Goal: Obtain resource: Obtain resource

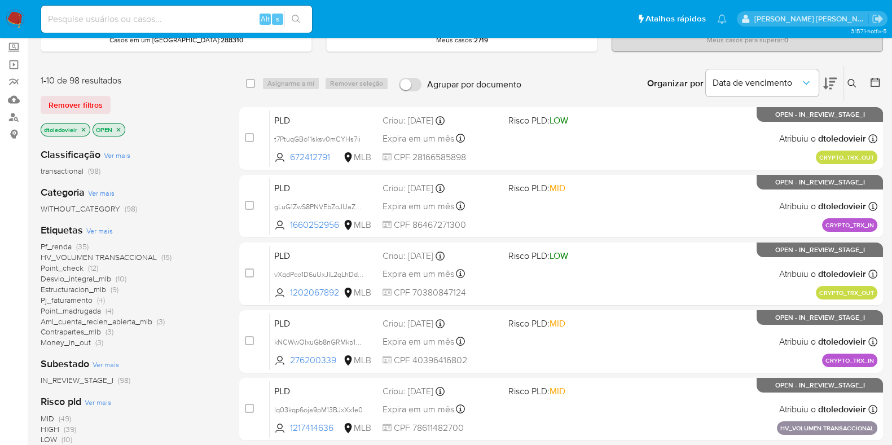
scroll to position [66, 0]
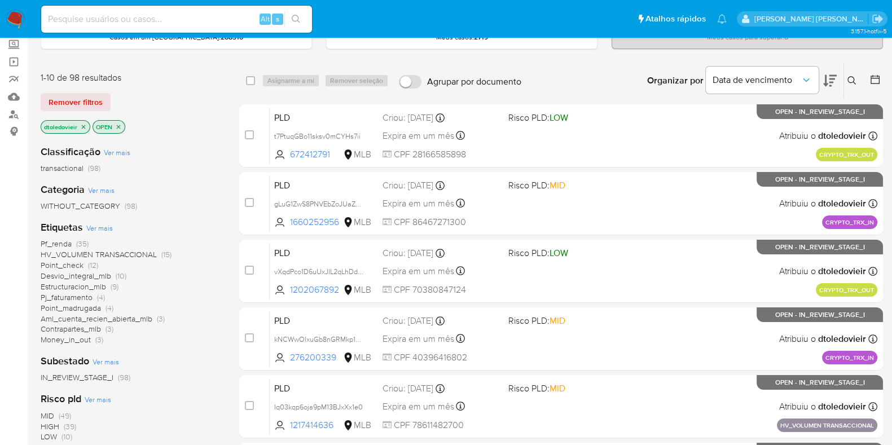
click at [73, 239] on span "Pf_renda (35)" at bounding box center [65, 244] width 48 height 11
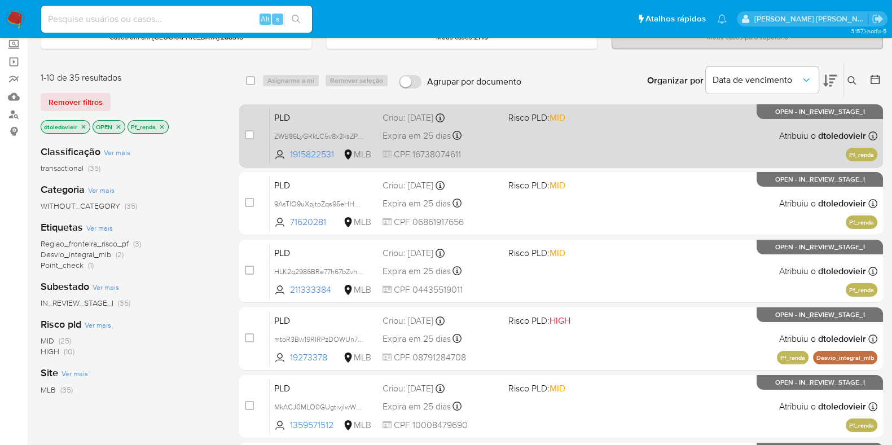
click at [502, 139] on div "PLD ZWB86LyGRkLC5v8x3ksZPik4 1915822531 MLB Risco PLD: MID Criou: 12/08/2025 Cr…" at bounding box center [573, 135] width 607 height 57
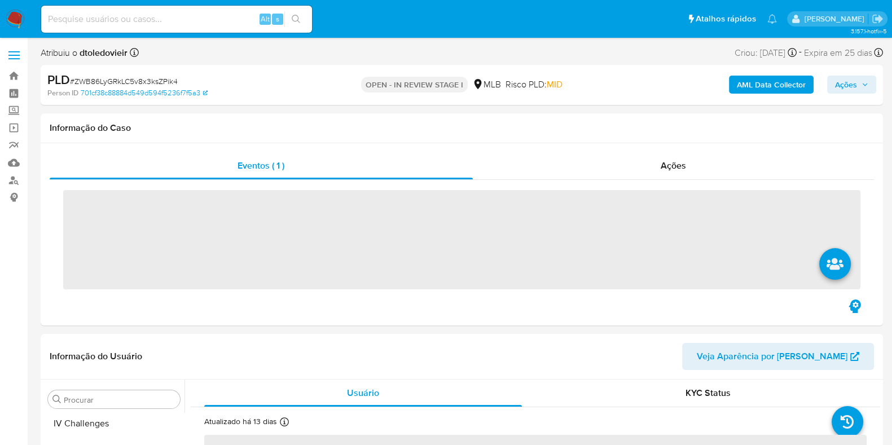
scroll to position [504, 0]
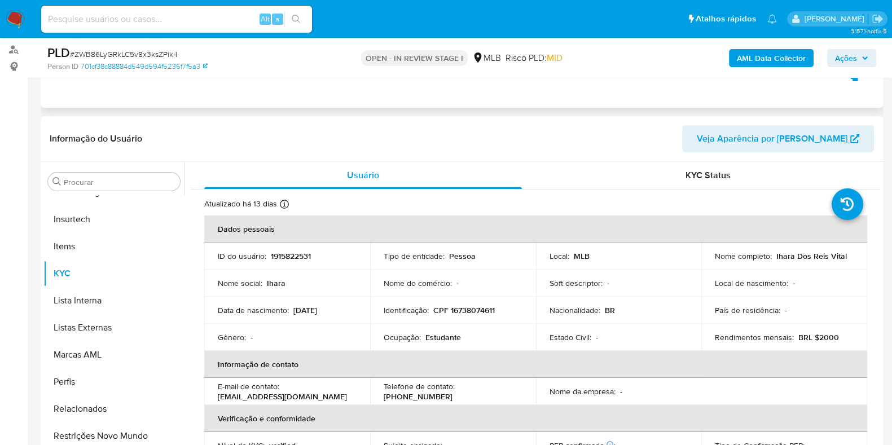
select select "10"
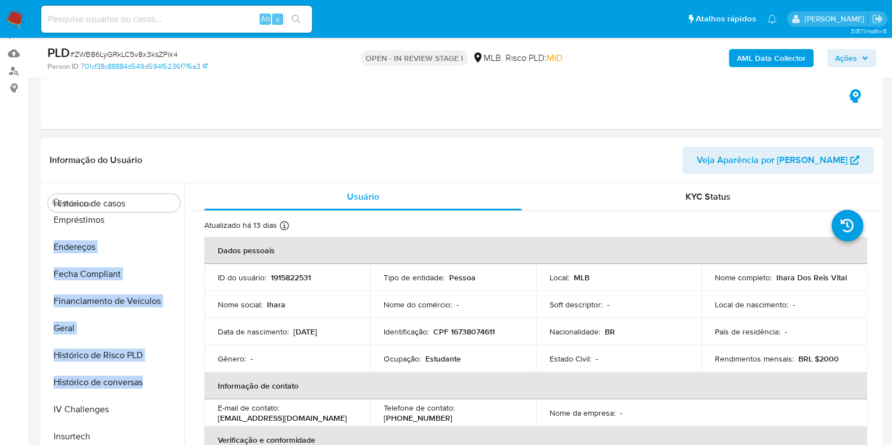
scroll to position [0, 0]
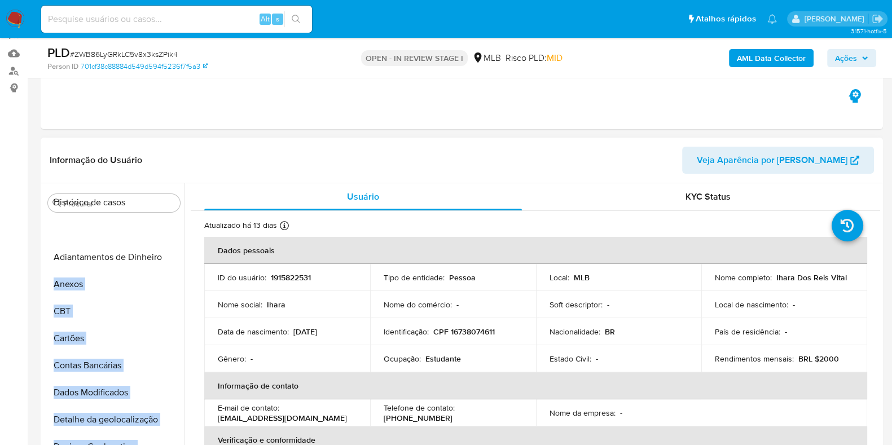
drag, startPoint x: 167, startPoint y: 353, endPoint x: 164, endPoint y: 214, distance: 138.8
click at [164, 214] on div "Procurar Adiantamentos de Dinheiro Anexos CBT Cartões Contas Bancárias Dados Mo…" at bounding box center [113, 328] width 141 height 287
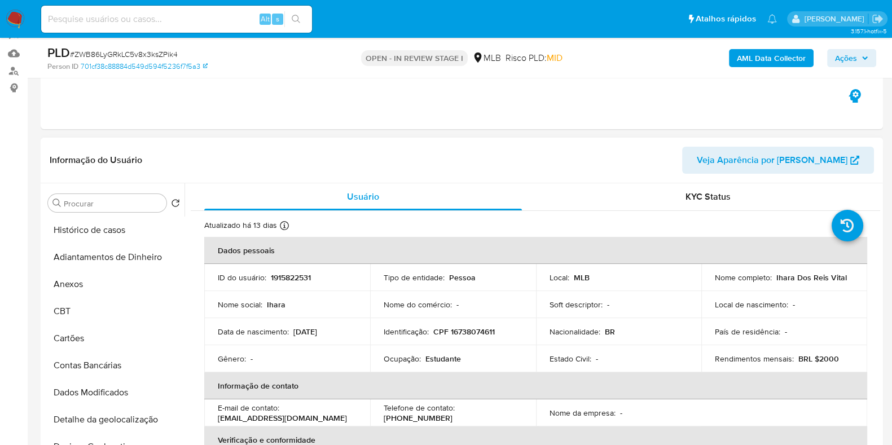
click at [262, 176] on div "Informação do Usuário Veja Aparência por Pessoa" at bounding box center [462, 161] width 842 height 46
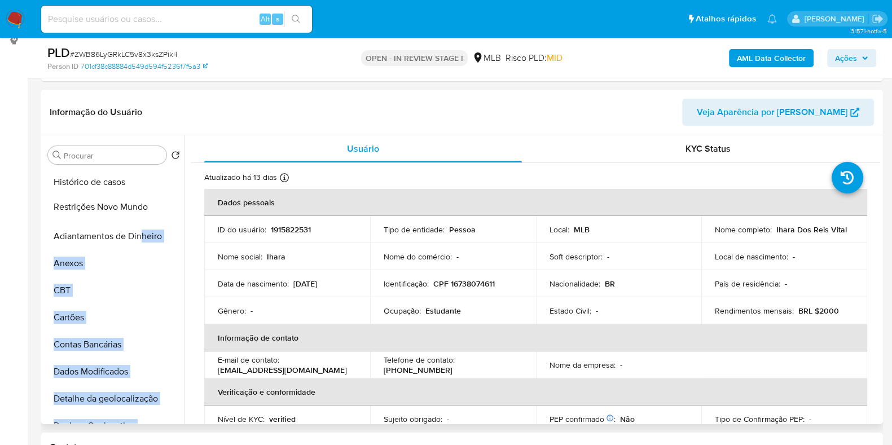
drag, startPoint x: 163, startPoint y: 413, endPoint x: 140, endPoint y: 207, distance: 207.7
click at [140, 207] on ul "Histórico de casos Adiantamentos de Dinheiro Anexos CBT Cartões Contas Bancária…" at bounding box center [113, 296] width 141 height 254
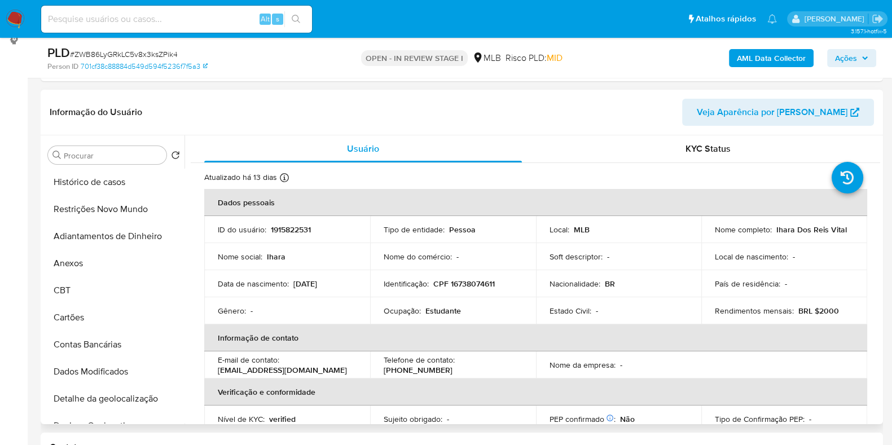
click at [272, 232] on p "1915822531" at bounding box center [291, 229] width 40 height 10
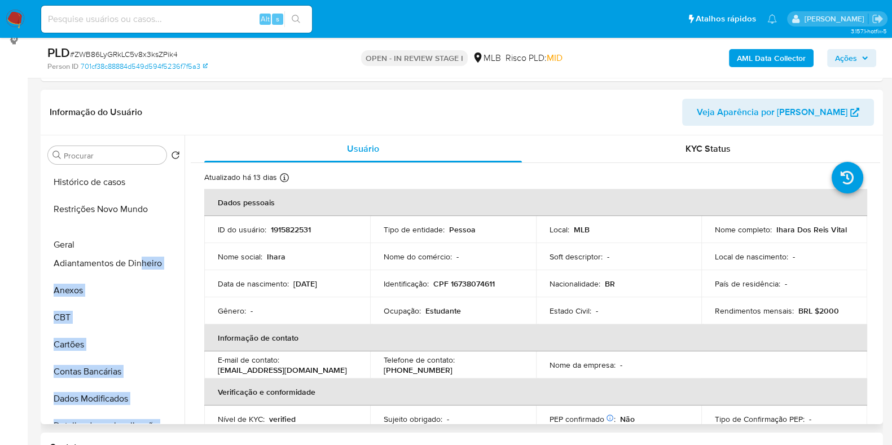
drag, startPoint x: 168, startPoint y: 288, endPoint x: 144, endPoint y: 245, distance: 48.8
click at [144, 245] on ul "Histórico de casos Restrições Novo Mundo Adiantamentos de Dinheiro Anexos CBT C…" at bounding box center [113, 296] width 141 height 254
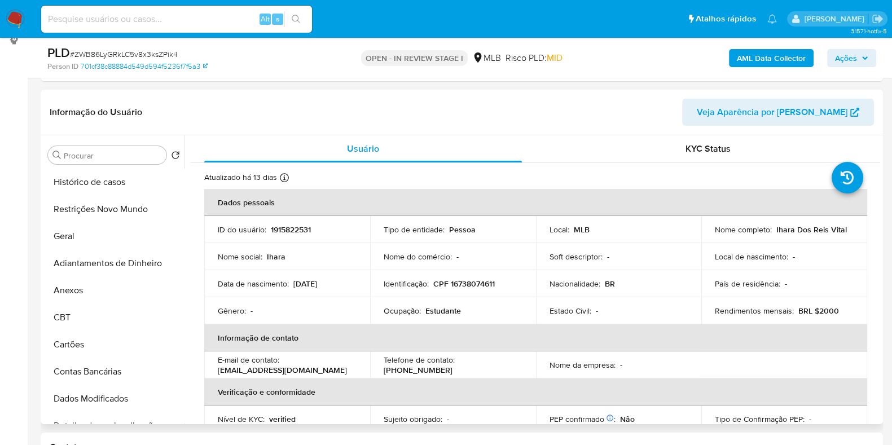
click at [231, 245] on td "Nome social : Ihara" at bounding box center [287, 256] width 166 height 27
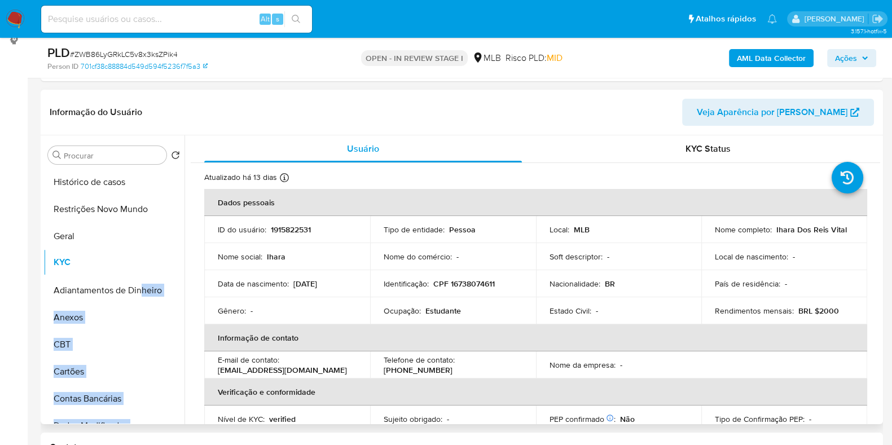
drag, startPoint x: 166, startPoint y: 347, endPoint x: 139, endPoint y: 261, distance: 90.4
click at [139, 261] on ul "Histórico de casos Restrições Novo Mundo Geral Adiantamentos de Dinheiro Anexos…" at bounding box center [113, 296] width 141 height 254
click at [281, 262] on td "Nome social : Ihara" at bounding box center [287, 256] width 166 height 27
drag, startPoint x: 166, startPoint y: 332, endPoint x: 129, endPoint y: 294, distance: 53.0
click at [129, 294] on ul "Histórico de casos Restrições Novo Mundo Geral KYC Adiantamentos de Dinheiro An…" at bounding box center [113, 296] width 141 height 254
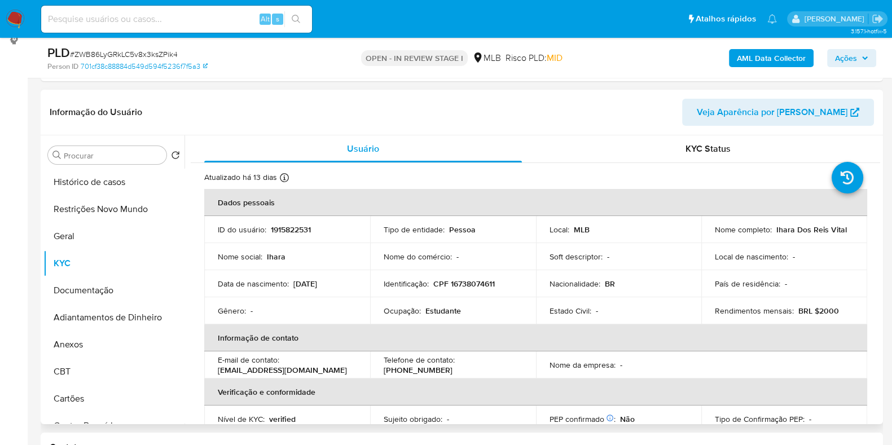
click at [258, 276] on td "Data de nascimento : 13/09/2002" at bounding box center [287, 283] width 166 height 27
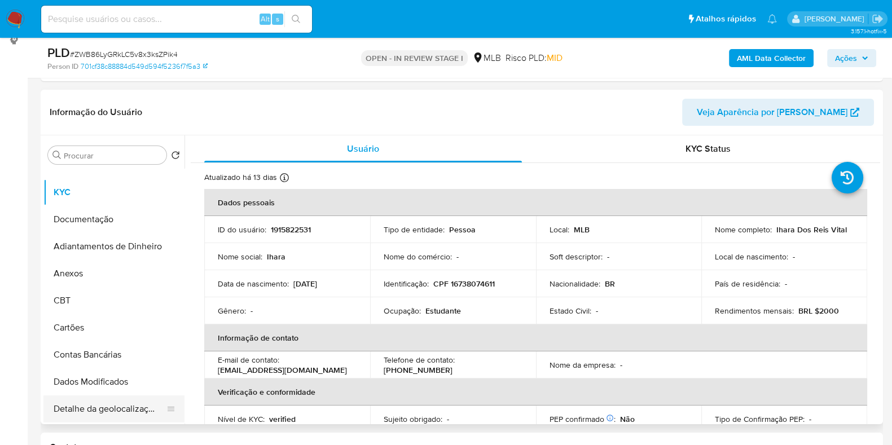
scroll to position [59, 0]
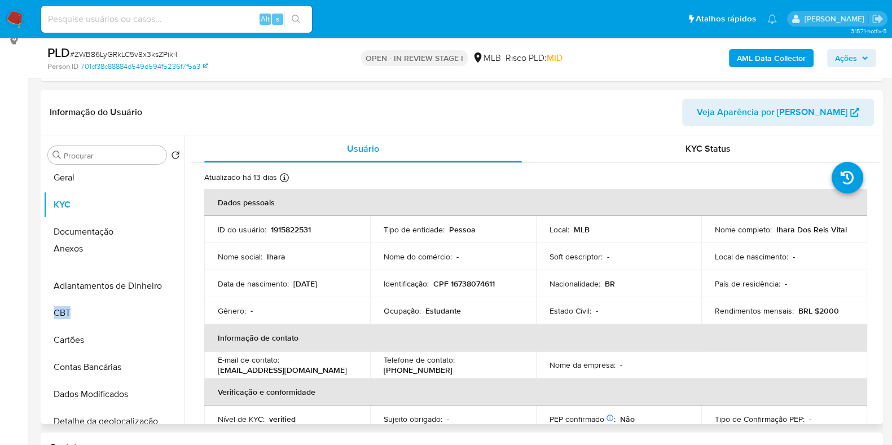
drag, startPoint x: 164, startPoint y: 288, endPoint x: 167, endPoint y: 251, distance: 36.9
click at [167, 251] on ul "Histórico de casos Restrições Novo Mundo Geral KYC Documentação Adiantamentos d…" at bounding box center [113, 296] width 141 height 254
click at [296, 246] on td "Nome social : Ihara" at bounding box center [287, 256] width 166 height 27
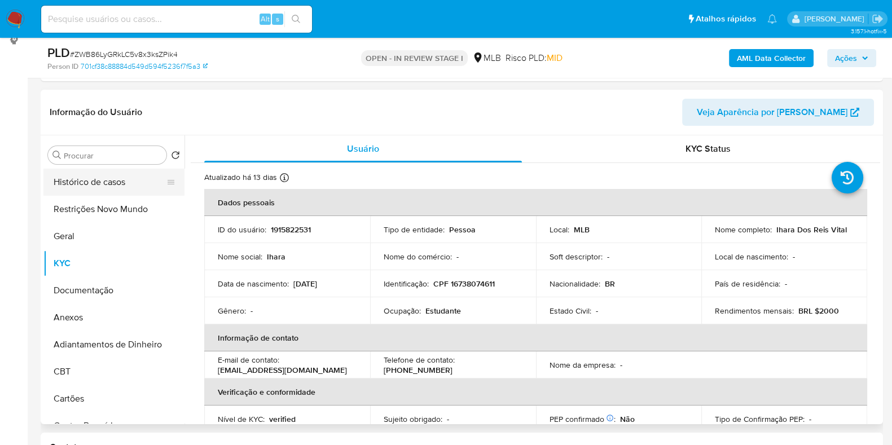
click at [122, 182] on button "Histórico de casos" at bounding box center [109, 182] width 132 height 27
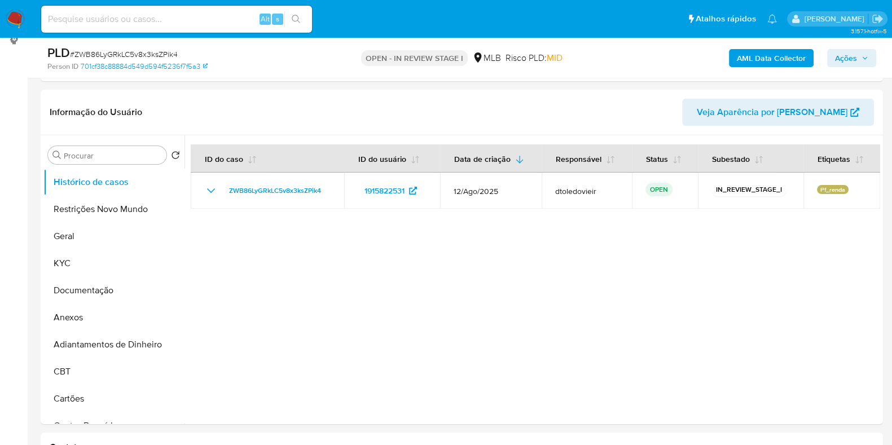
click at [11, 17] on img at bounding box center [15, 19] width 19 height 19
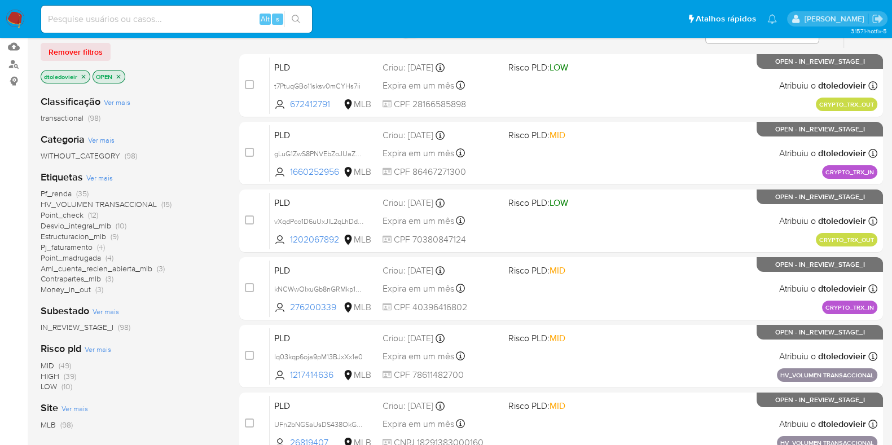
scroll to position [122, 0]
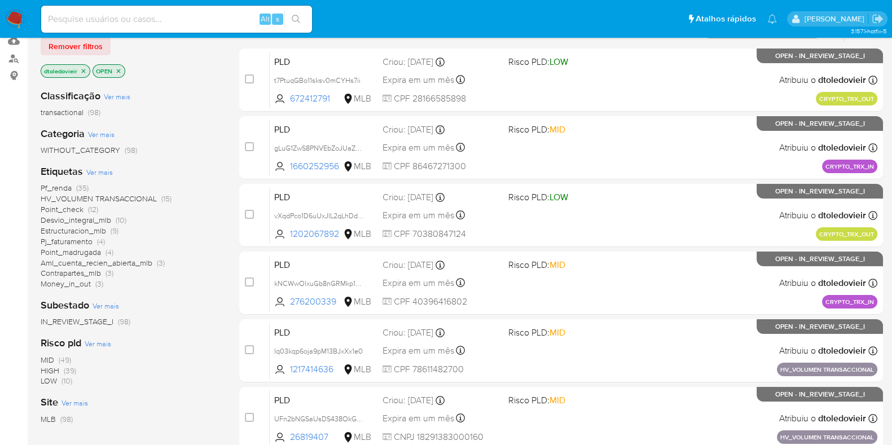
click at [69, 208] on span "Point_check" at bounding box center [62, 209] width 43 height 11
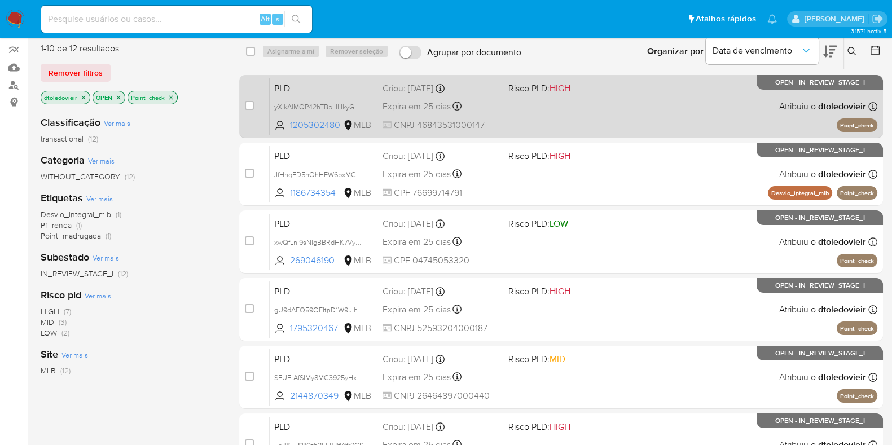
scroll to position [99, 0]
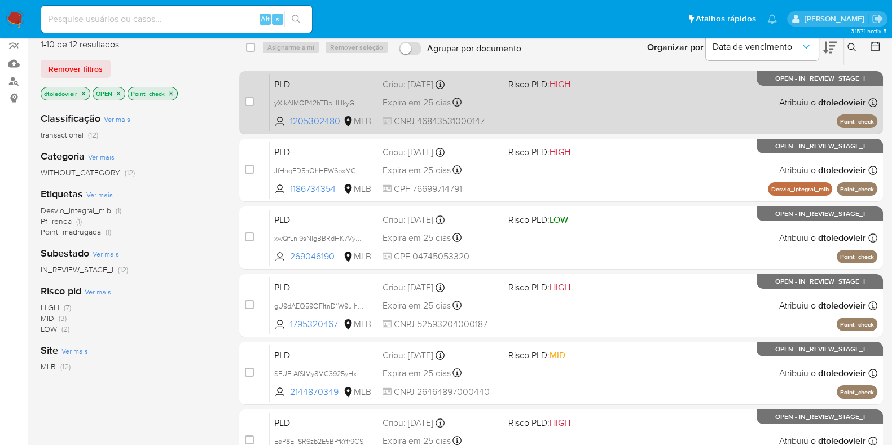
click at [574, 97] on div "PLD yXIkAlMQP42hTBbHHkyGHt2x 1205302480 MLB Risco PLD: HIGH Criou: 12/08/2025 C…" at bounding box center [573, 102] width 607 height 57
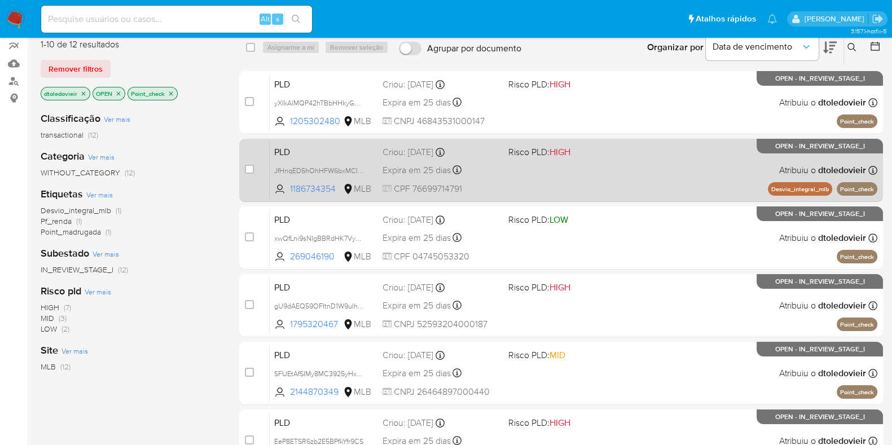
click at [579, 170] on div "PLD JfHnqED5hOhHFW6bxMCID7vR 1186734354 MLB Risco PLD: HIGH Criou: 12/08/2025 C…" at bounding box center [573, 170] width 607 height 57
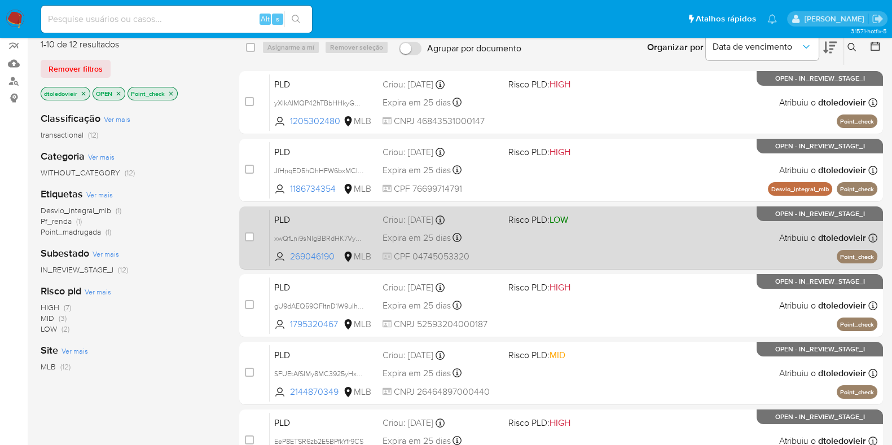
click at [565, 239] on div "PLD xwQfLni9sNIgBBRdHK7VymU4 269046190 MLB Risco PLD: LOW Criou: 12/08/2025 Cri…" at bounding box center [573, 237] width 607 height 57
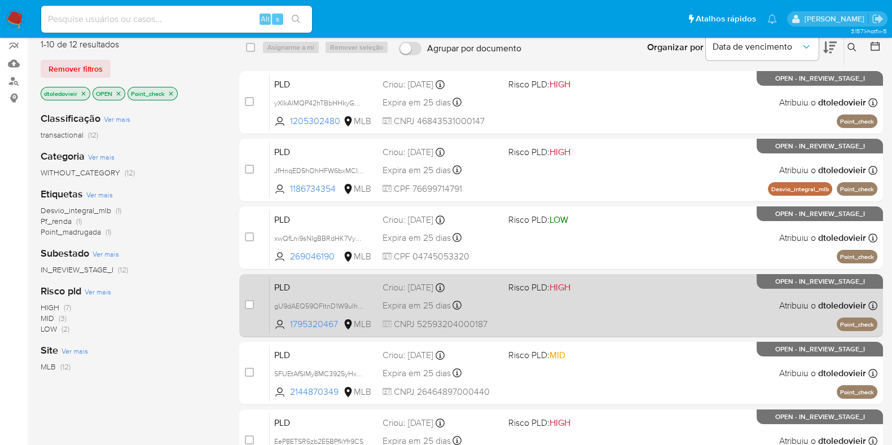
click at [562, 308] on div "PLD gU9dAEQ59OFItnD1W9uIhrX5 1795320467 MLB Risco PLD: HIGH Criou: 12/08/2025 C…" at bounding box center [573, 305] width 607 height 57
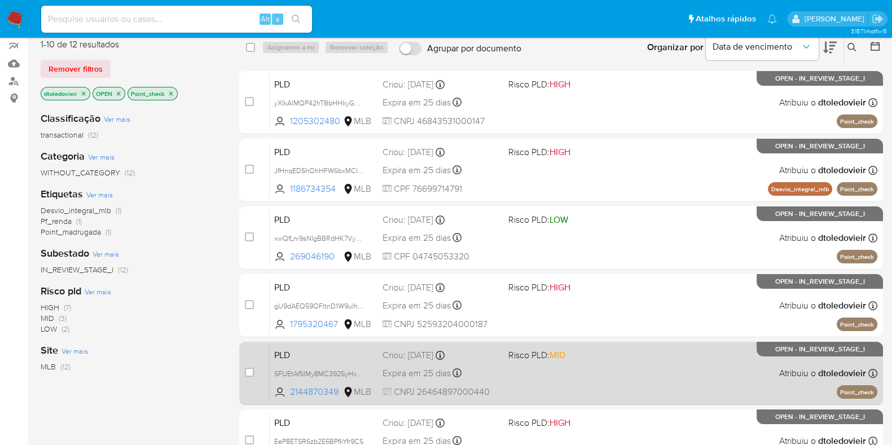
click at [567, 376] on div "PLD SFUEtAfSIMy8MC3925yHxwdN 2144870349 MLB Risco PLD: MID Criou: 12/08/2025 Cr…" at bounding box center [573, 373] width 607 height 57
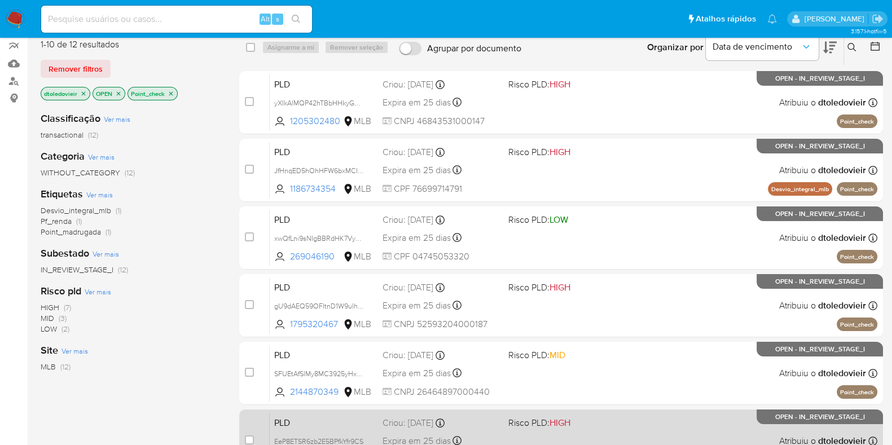
click at [563, 426] on span "HIGH" at bounding box center [559, 422] width 21 height 13
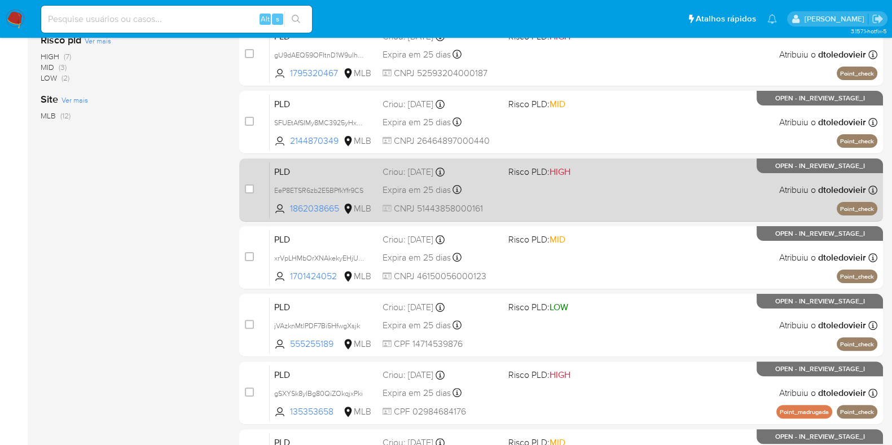
scroll to position [401, 0]
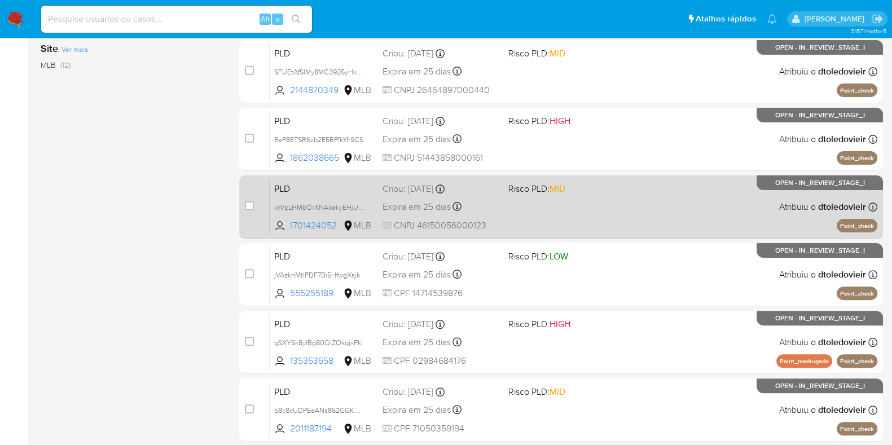
click at [593, 217] on div "PLD xrVpLHMbOrXNAkekyEHjU9vX 1701424052 MLB Risco PLD: MID Criou: 12/08/2025 Cr…" at bounding box center [573, 206] width 607 height 57
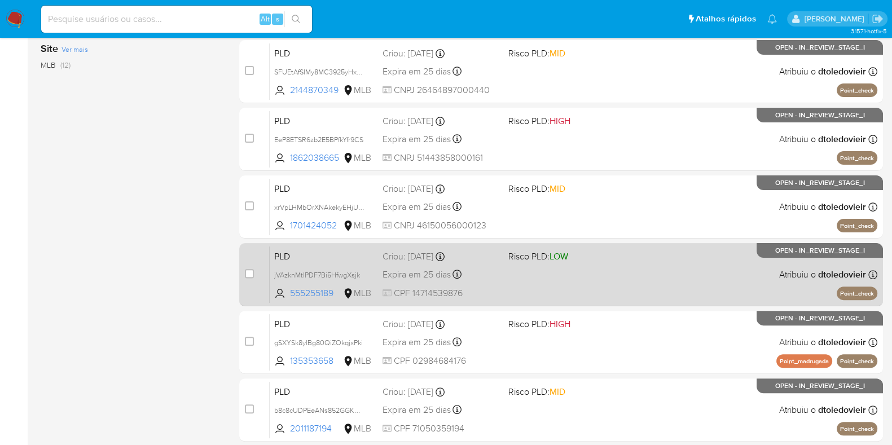
click at [591, 264] on div "PLD jVAzknMtlPDF7Bi5HfwgXsjk 555255189 MLB Risco PLD: LOW Criou: 12/08/2025 Cri…" at bounding box center [573, 274] width 607 height 57
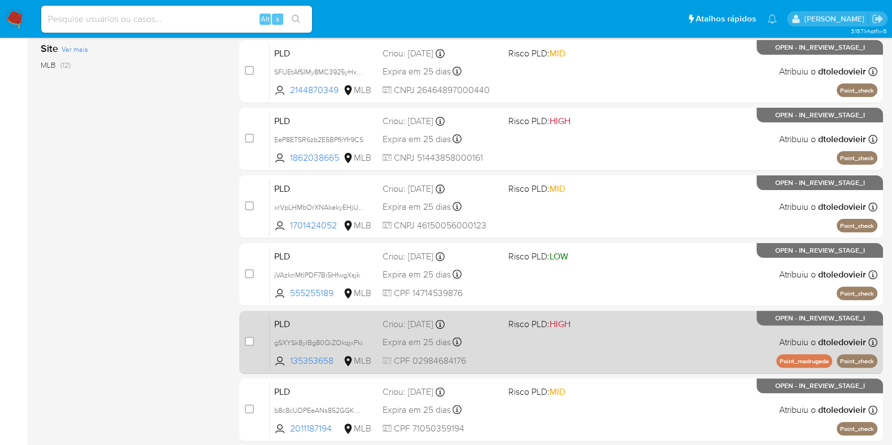
click at [582, 329] on div "PLD gSXYSk8ylBg80QiZOkqjxPki 135353658 MLB Risco PLD: HIGH Criou: 12/08/2025 Cr…" at bounding box center [573, 342] width 607 height 57
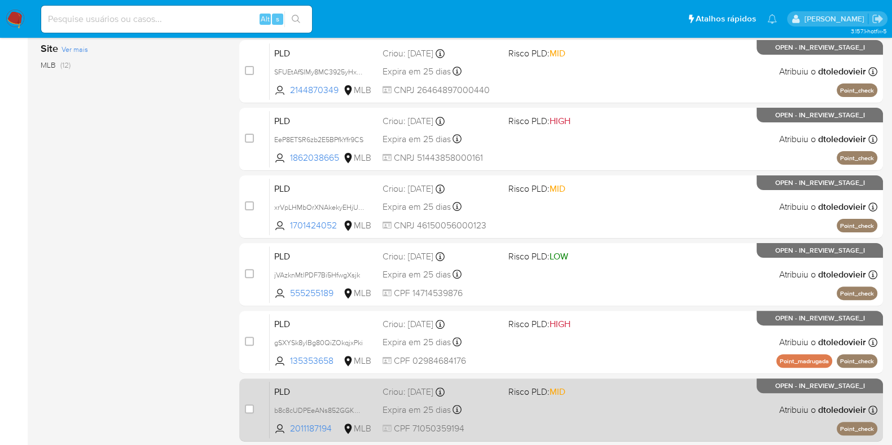
click at [583, 407] on div "PLD b8c8cUDPEeANs852GGKDDcgo 2011187194 MLB Risco PLD: MID Criou: 12/08/2025 Cr…" at bounding box center [573, 409] width 607 height 57
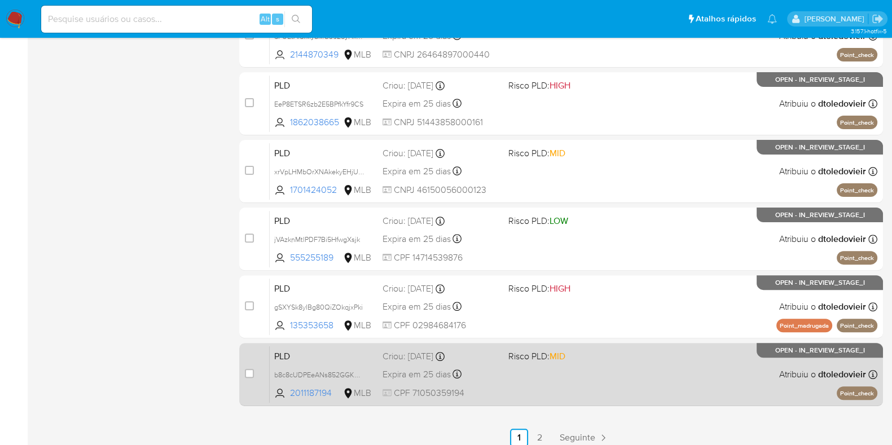
scroll to position [444, 0]
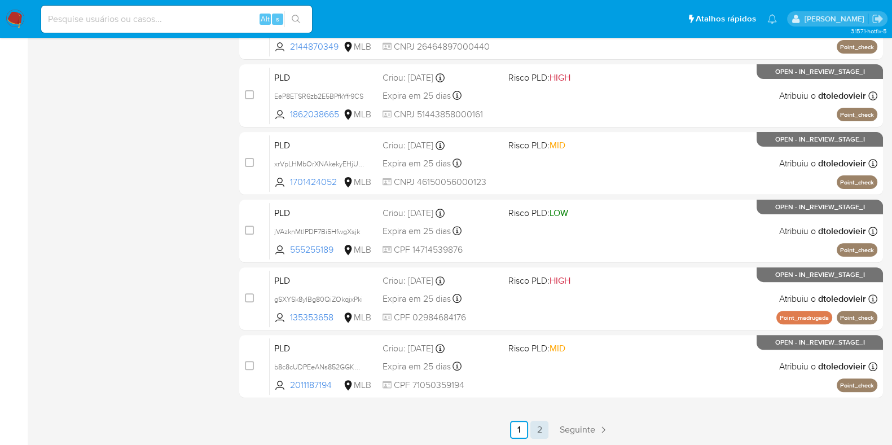
click at [536, 425] on link "2" at bounding box center [539, 430] width 18 height 18
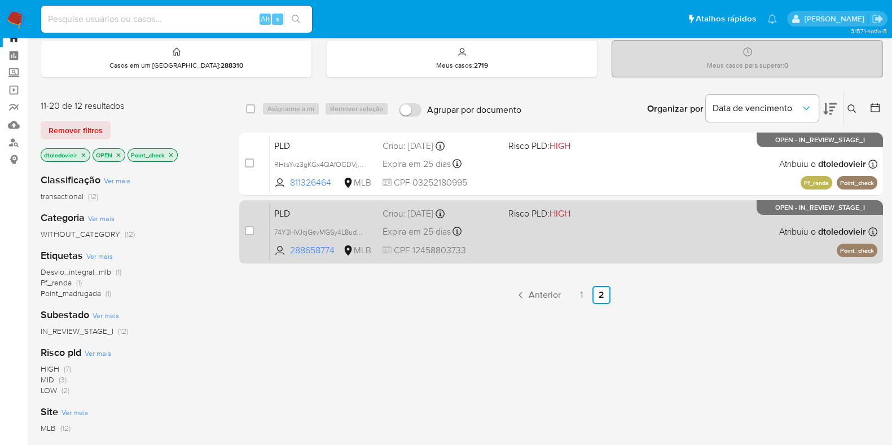
scroll to position [39, 0]
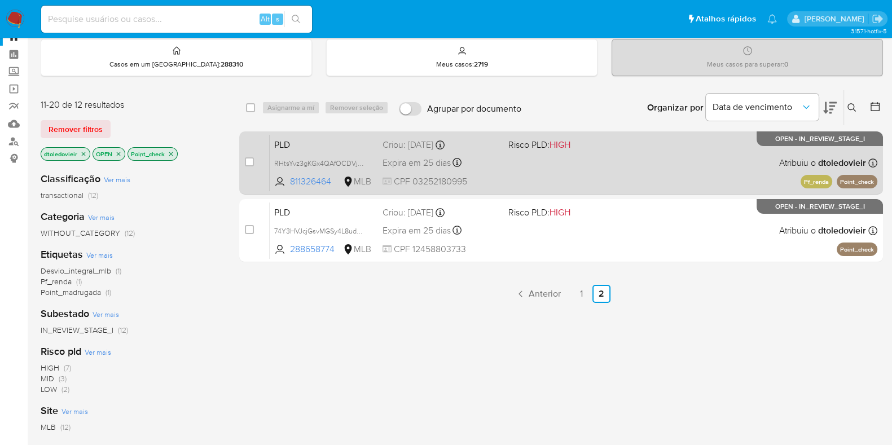
click at [550, 142] on span "Risco PLD: HIGH" at bounding box center [539, 144] width 62 height 12
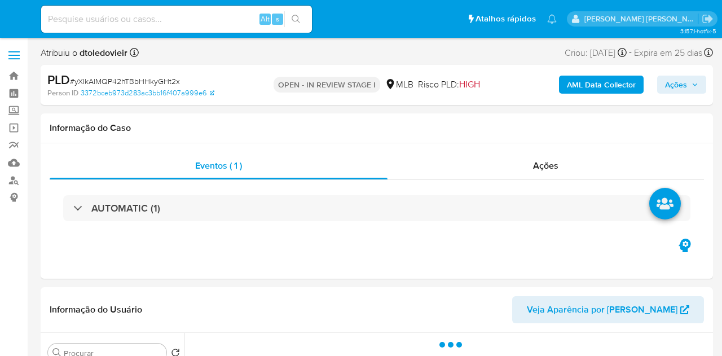
select select "10"
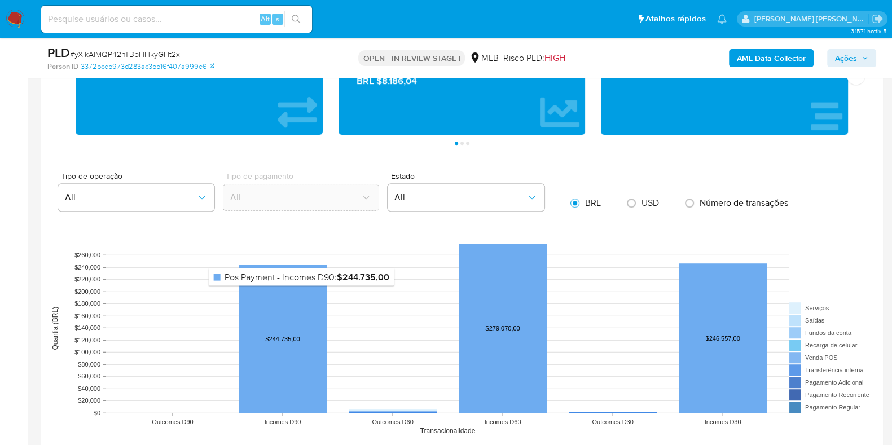
scroll to position [1103, 0]
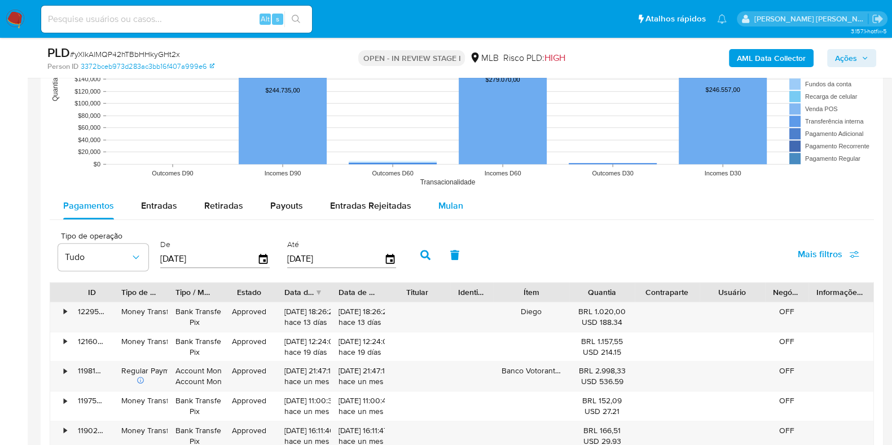
click at [451, 199] on span "Mulan" at bounding box center [450, 205] width 25 height 13
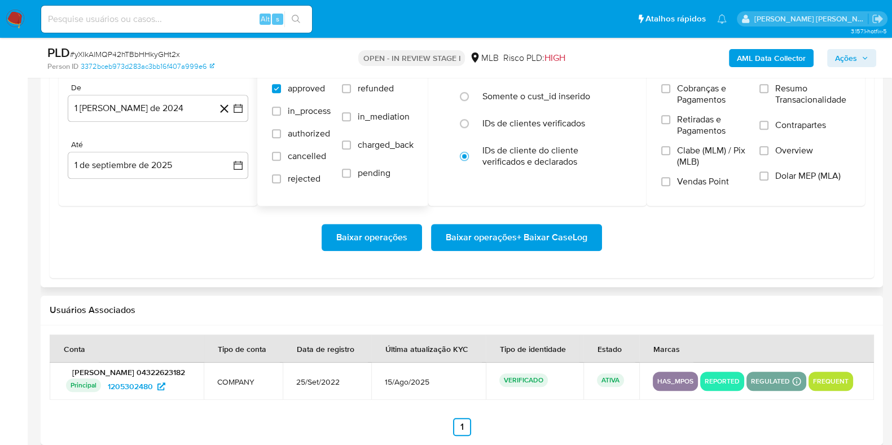
scroll to position [1312, 0]
drag, startPoint x: 169, startPoint y: 95, endPoint x: 171, endPoint y: 109, distance: 14.2
click at [171, 109] on button "1 de agosto de 2024" at bounding box center [158, 107] width 180 height 27
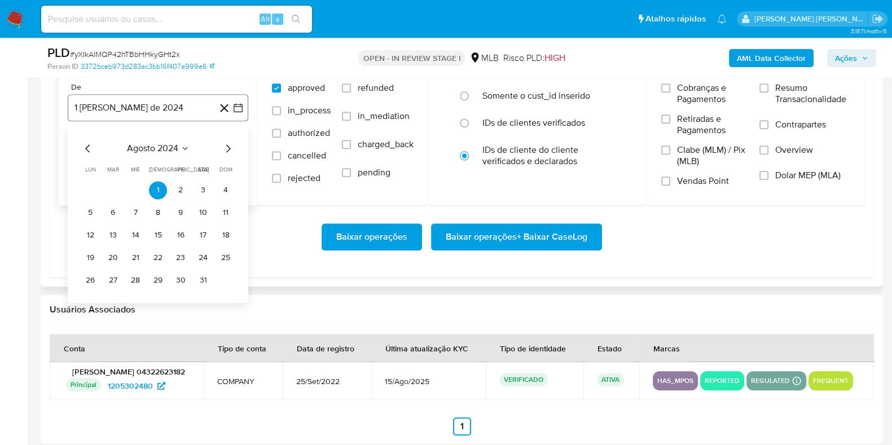
click at [171, 109] on button "1 de agosto de 2024" at bounding box center [158, 107] width 180 height 27
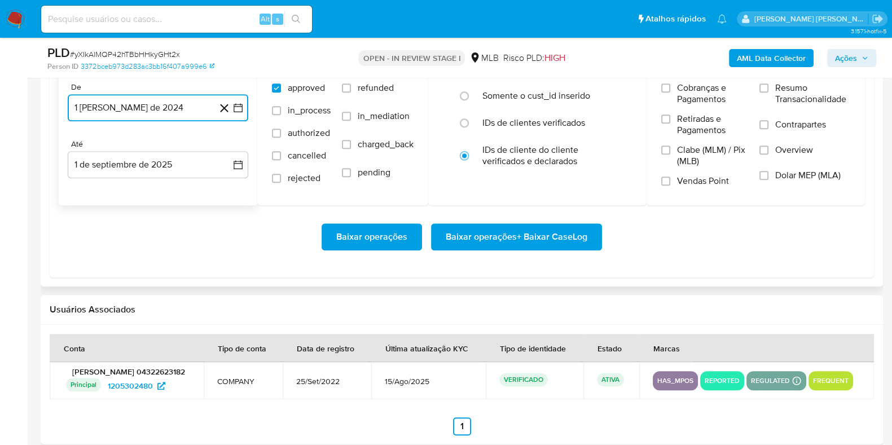
click at [171, 109] on button "1 de agosto de 2024" at bounding box center [158, 107] width 180 height 27
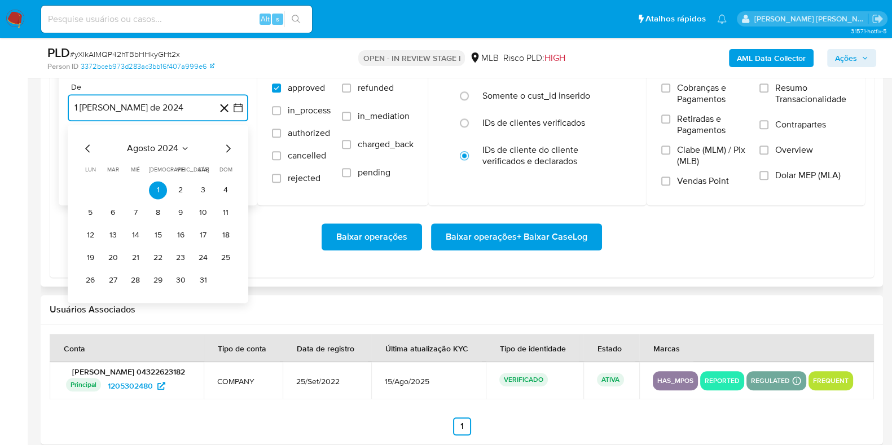
click at [229, 147] on icon "Mes siguiente" at bounding box center [228, 148] width 5 height 8
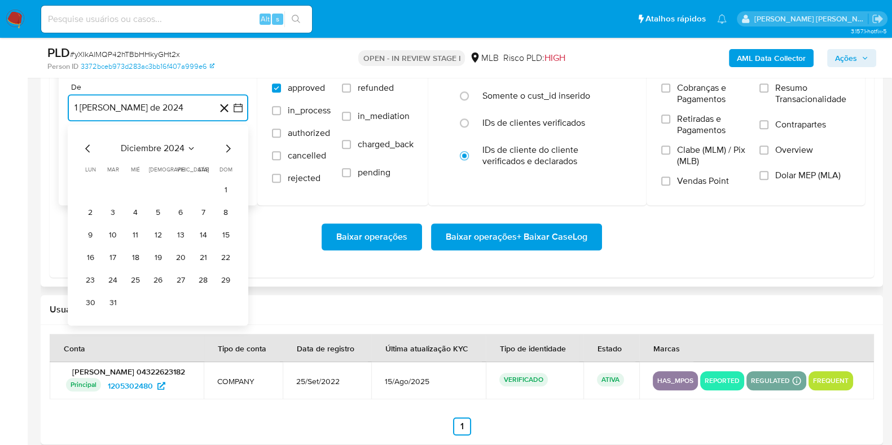
click at [229, 147] on icon "Mes siguiente" at bounding box center [228, 148] width 5 height 8
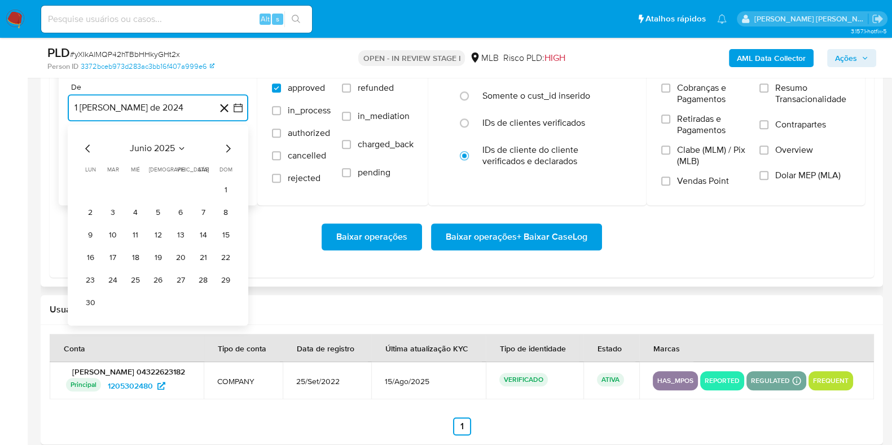
click at [229, 147] on icon "Mes siguiente" at bounding box center [228, 148] width 5 height 8
click at [85, 149] on icon "Mes anterior" at bounding box center [88, 149] width 14 height 14
click at [115, 188] on button "1" at bounding box center [113, 190] width 18 height 18
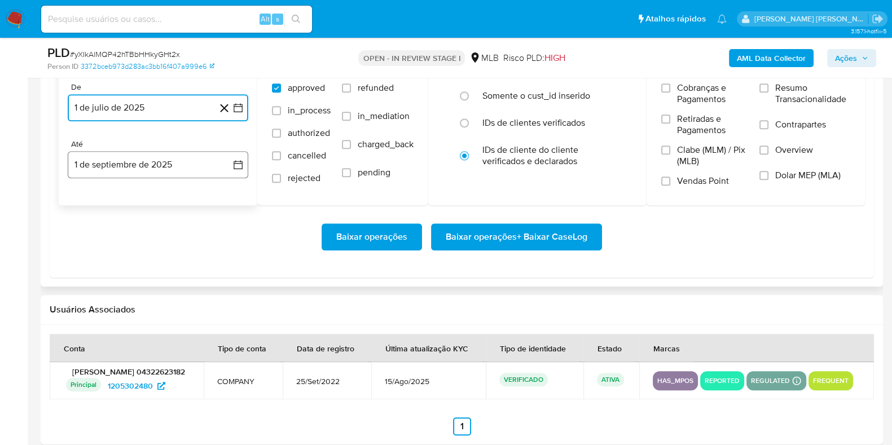
click at [130, 162] on button "1 de septiembre de 2025" at bounding box center [158, 164] width 180 height 27
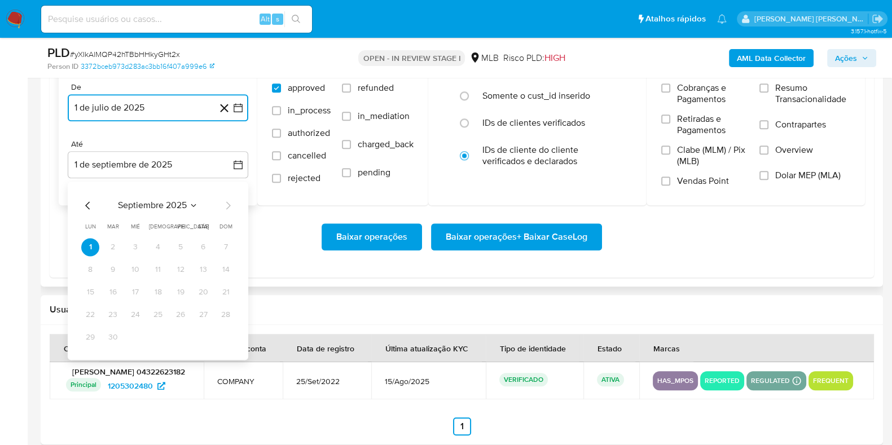
click at [87, 204] on icon "Mes anterior" at bounding box center [88, 206] width 14 height 14
click at [198, 335] on button "30" at bounding box center [203, 337] width 18 height 18
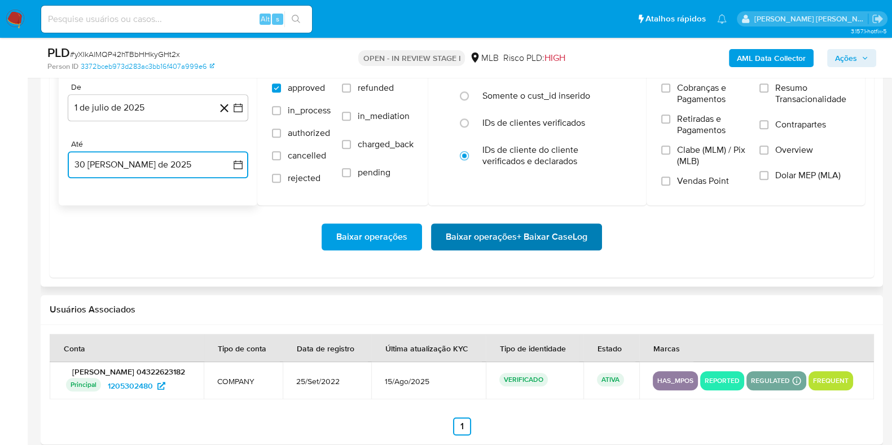
click at [474, 237] on span "Baixar operações + Baixar CaseLog" at bounding box center [517, 236] width 142 height 25
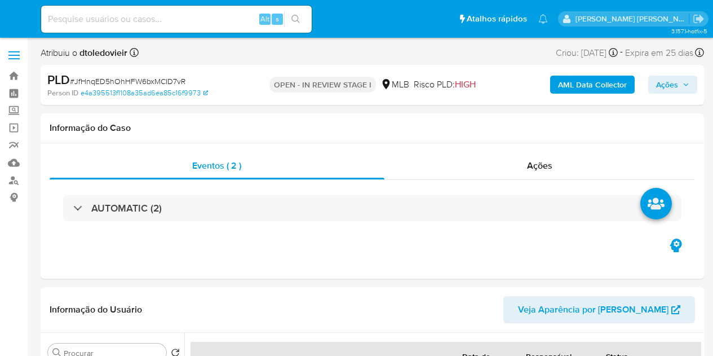
select select "10"
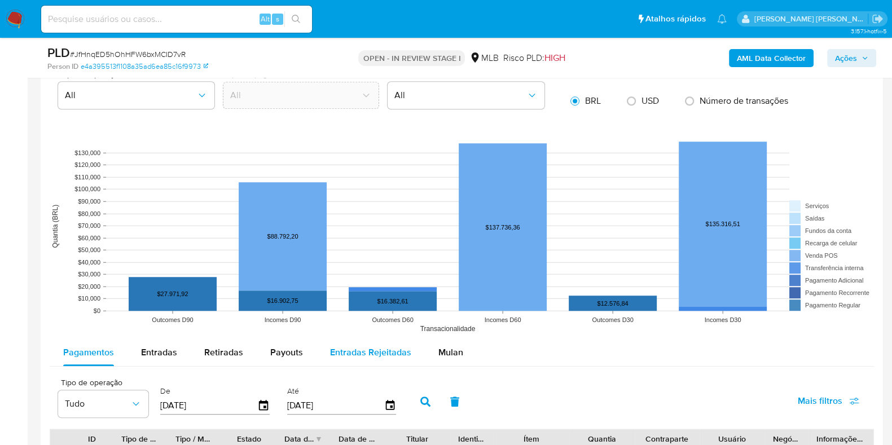
scroll to position [1053, 0]
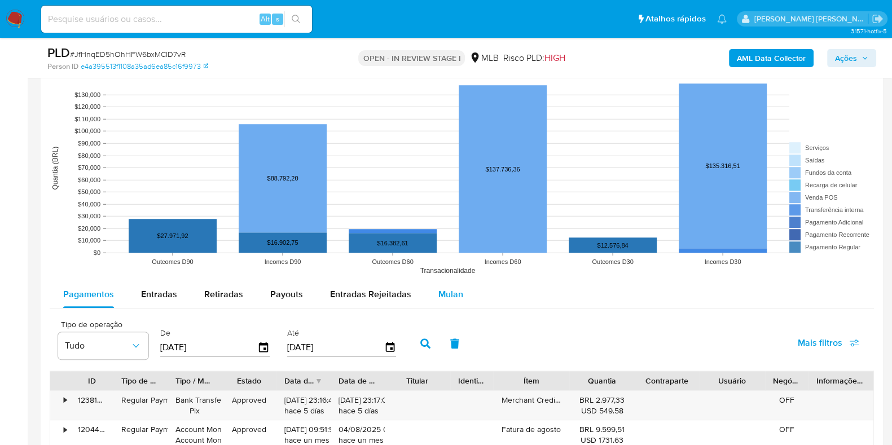
click at [447, 293] on span "Mulan" at bounding box center [450, 294] width 25 height 13
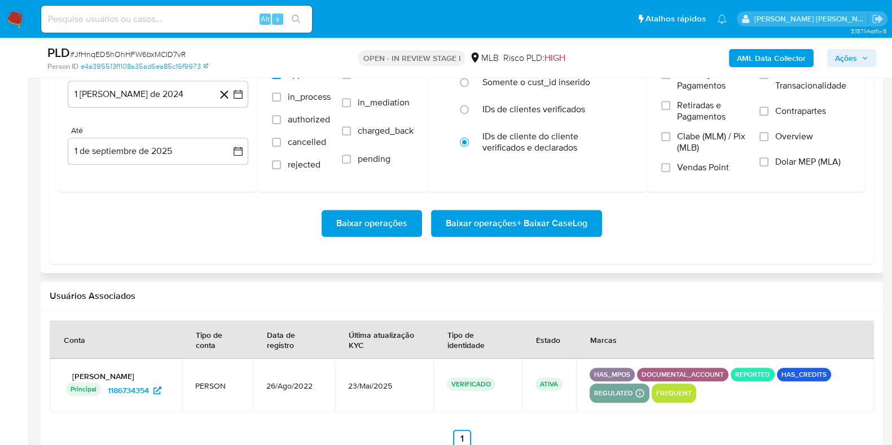
scroll to position [1368, 0]
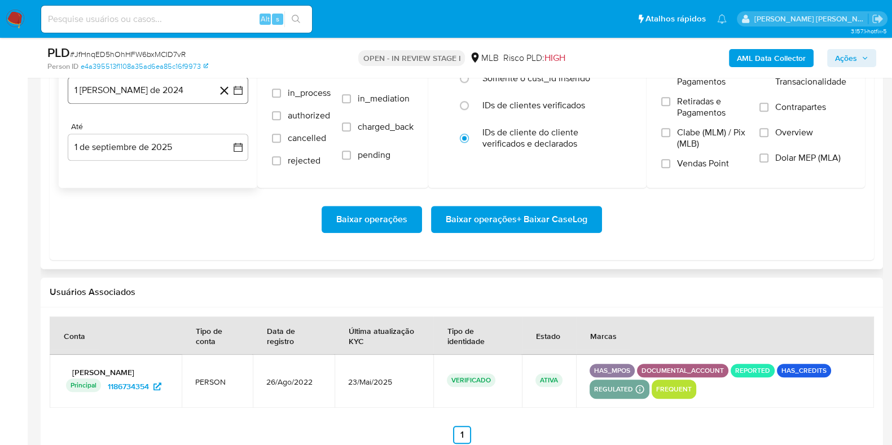
drag, startPoint x: 186, startPoint y: 99, endPoint x: 163, endPoint y: 92, distance: 24.1
click at [163, 92] on button "1 [PERSON_NAME] de 2024" at bounding box center [158, 90] width 180 height 27
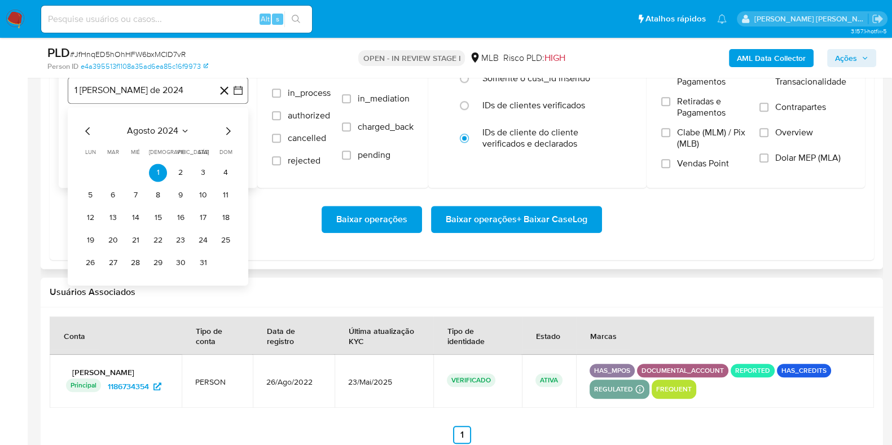
click at [163, 92] on button "1 [PERSON_NAME] de 2024" at bounding box center [158, 90] width 180 height 27
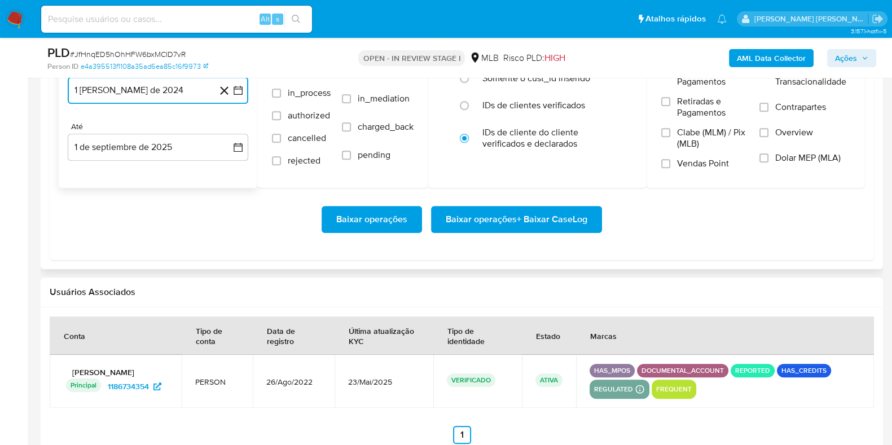
click at [163, 92] on button "1 [PERSON_NAME] de 2024" at bounding box center [158, 90] width 180 height 27
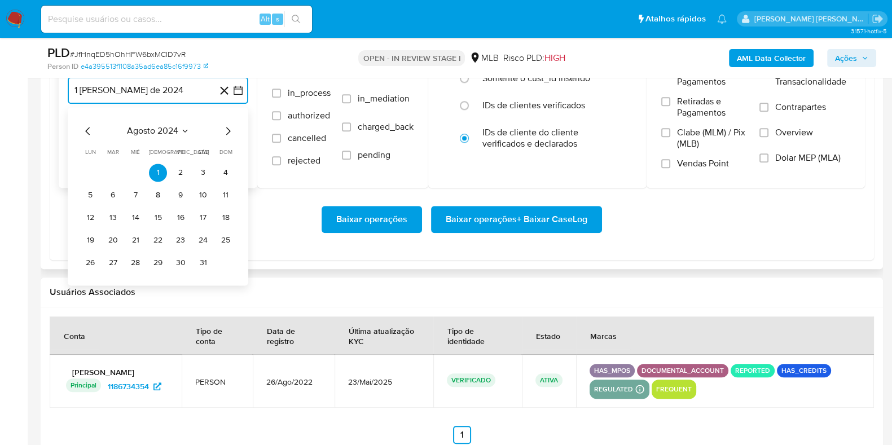
click at [228, 130] on icon "Mes siguiente" at bounding box center [228, 131] width 5 height 8
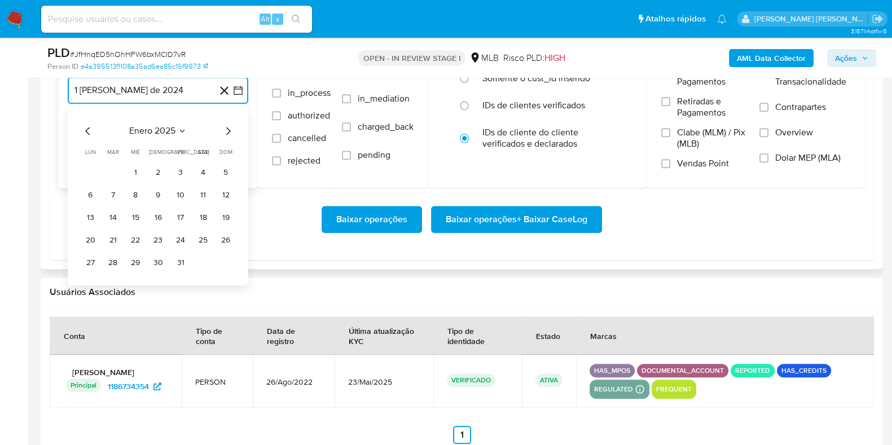
click at [228, 130] on icon "Mes siguiente" at bounding box center [228, 131] width 5 height 8
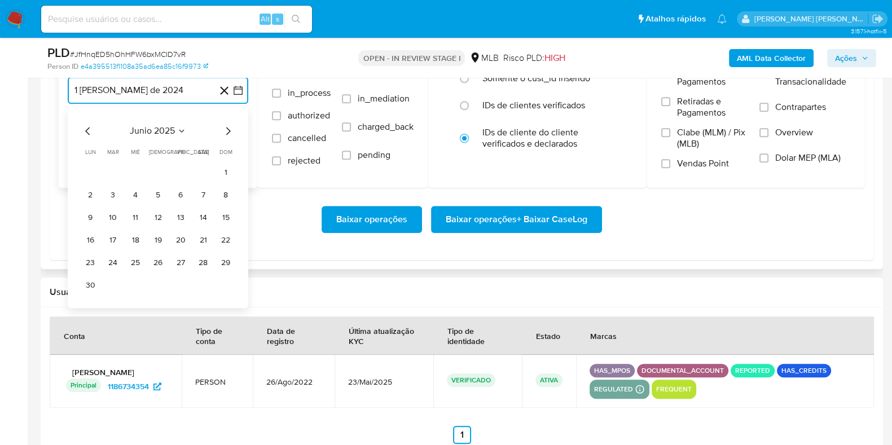
click at [228, 130] on icon "Mes siguiente" at bounding box center [228, 131] width 5 height 8
click at [117, 169] on button "1" at bounding box center [113, 173] width 18 height 18
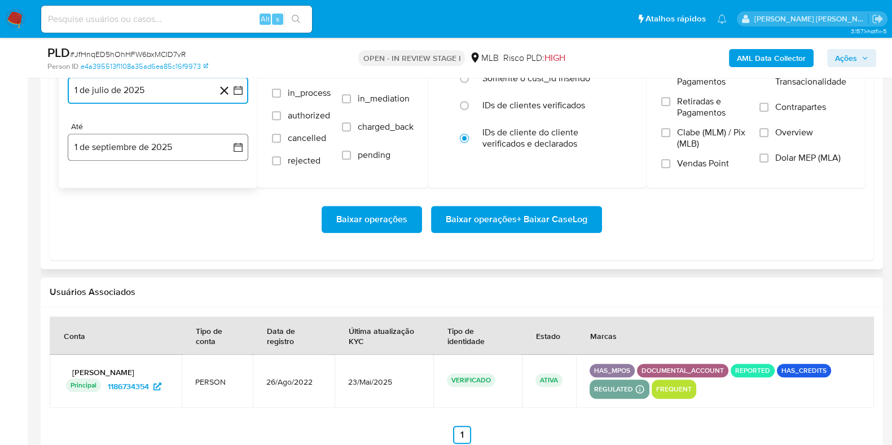
click at [117, 153] on button "1 de septiembre de 2025" at bounding box center [158, 147] width 180 height 27
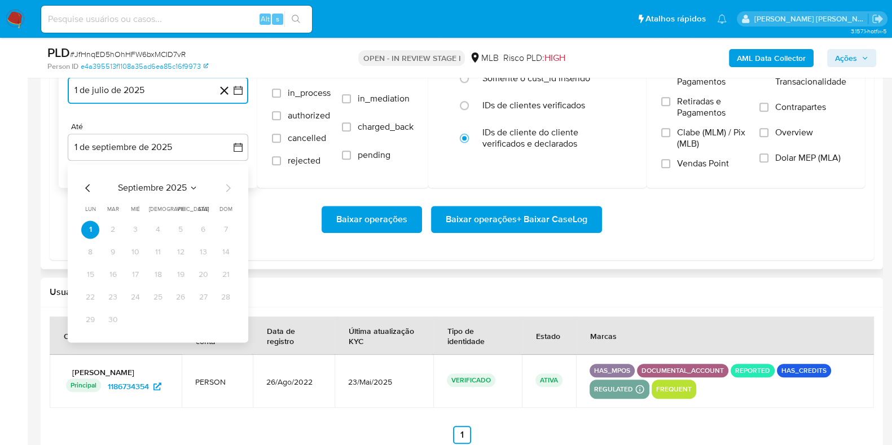
click at [87, 187] on icon "Mes anterior" at bounding box center [88, 188] width 14 height 14
click at [196, 320] on button "30" at bounding box center [203, 320] width 18 height 18
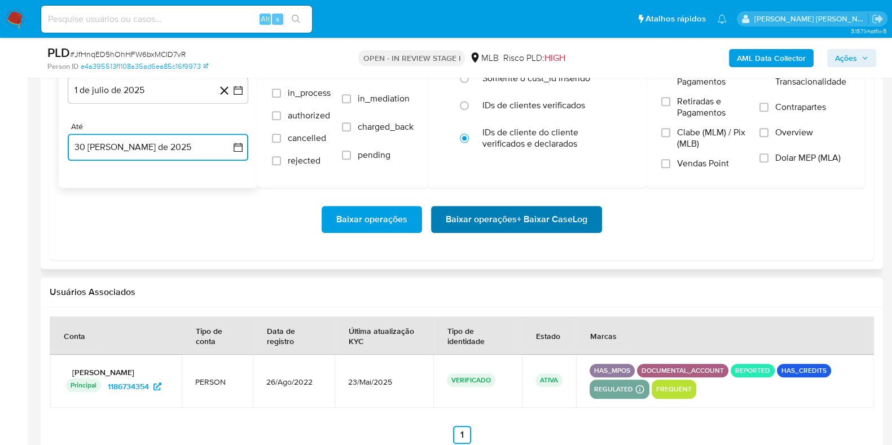
click at [470, 219] on span "Baixar operações + Baixar CaseLog" at bounding box center [517, 219] width 142 height 25
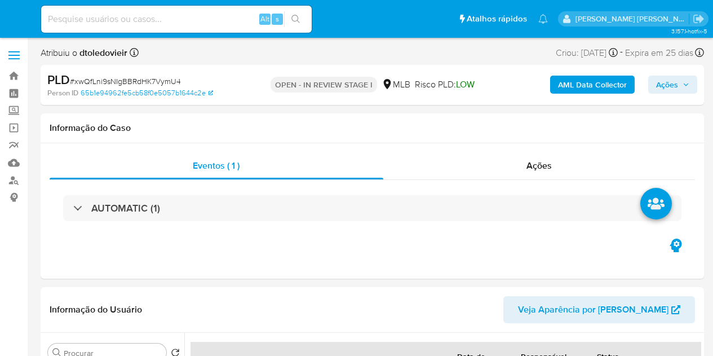
select select "10"
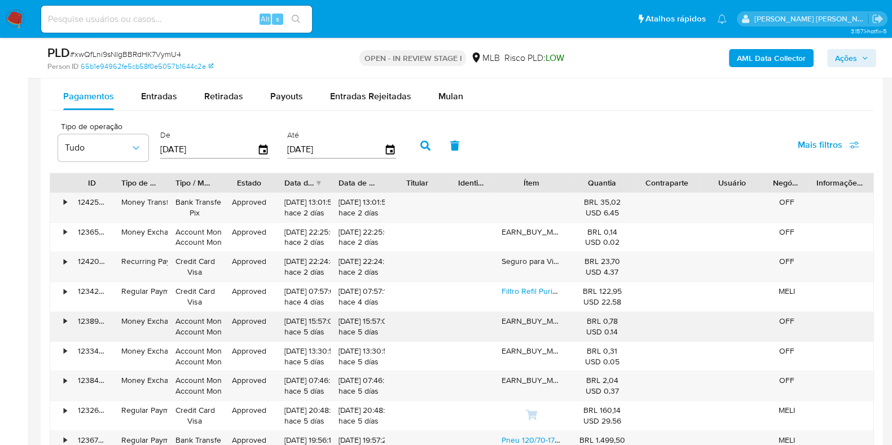
scroll to position [1225, 0]
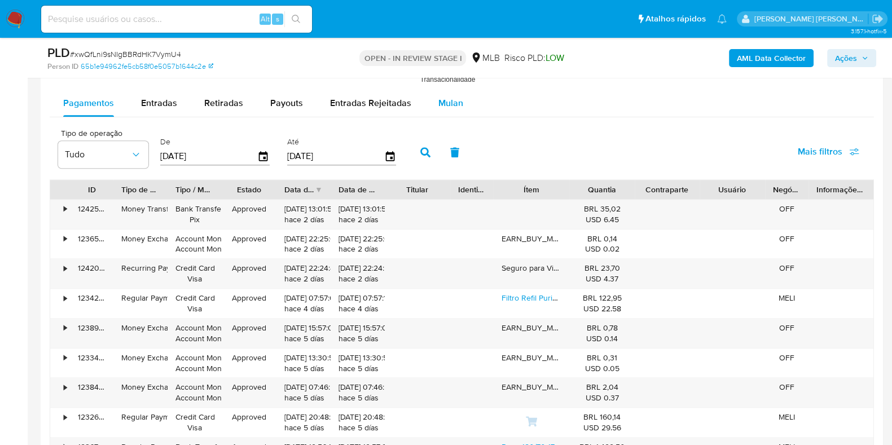
click at [433, 115] on button "Mulan" at bounding box center [451, 103] width 52 height 27
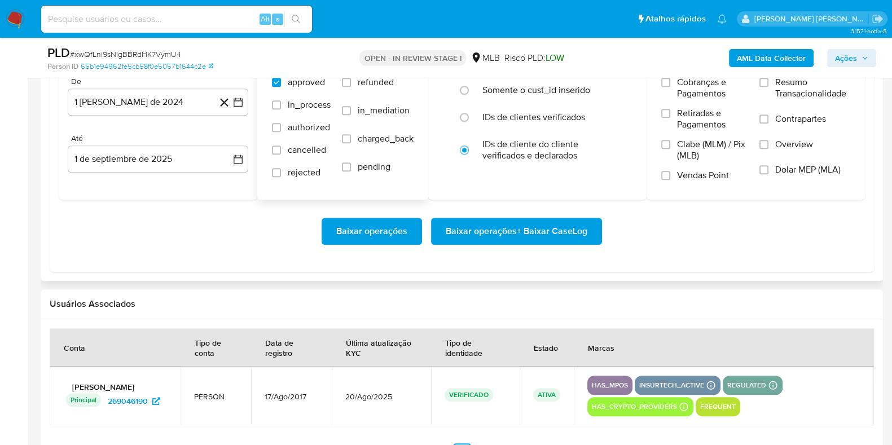
scroll to position [1345, 0]
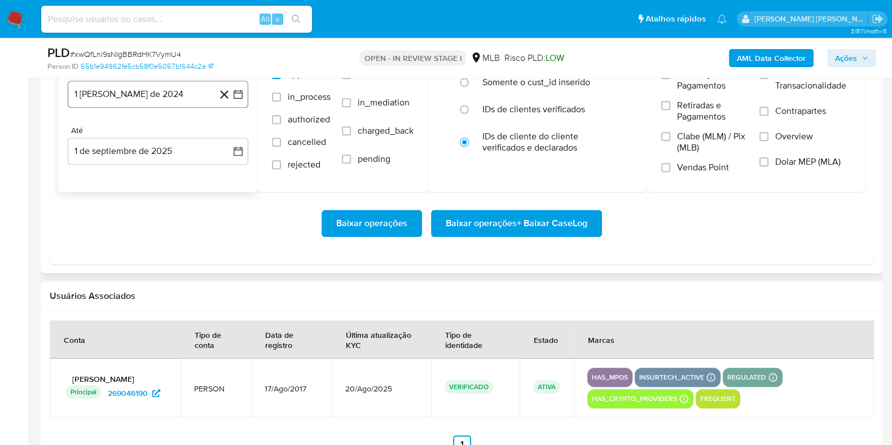
click at [163, 89] on button "1 [PERSON_NAME] de 2024" at bounding box center [158, 94] width 180 height 27
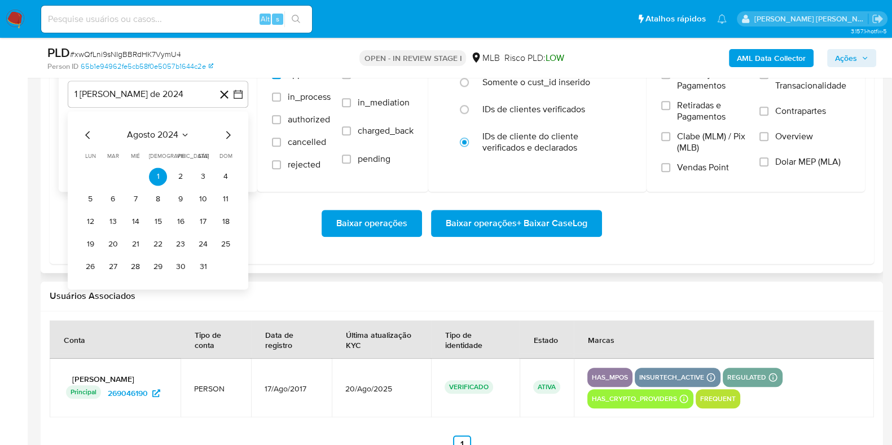
click at [225, 130] on icon "Mes siguiente" at bounding box center [228, 135] width 14 height 14
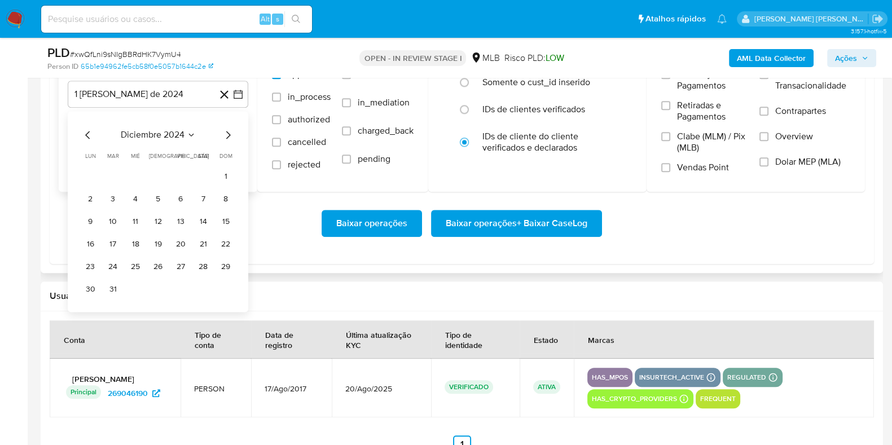
click at [225, 130] on icon "Mes siguiente" at bounding box center [228, 135] width 14 height 14
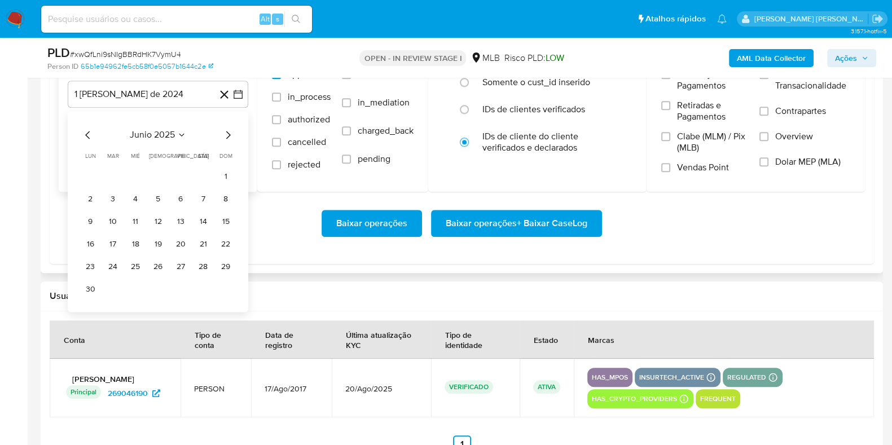
click at [225, 130] on icon "Mes siguiente" at bounding box center [228, 135] width 14 height 14
click at [107, 177] on button "1" at bounding box center [113, 176] width 18 height 18
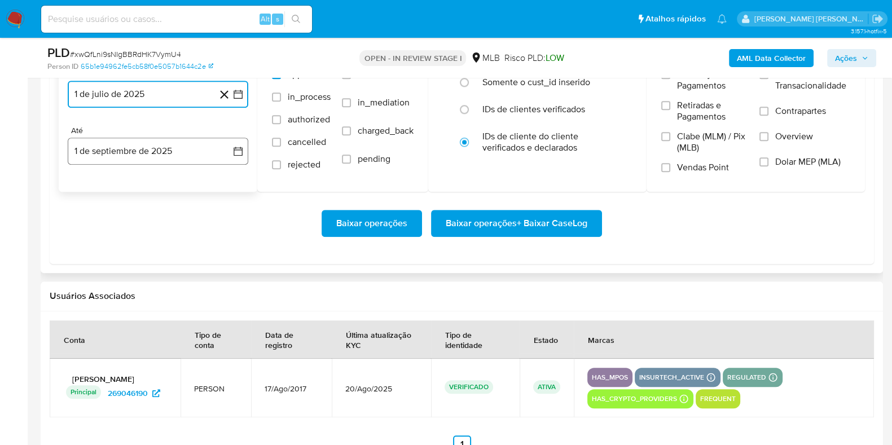
click at [118, 151] on button "1 de septiembre de 2025" at bounding box center [158, 151] width 180 height 27
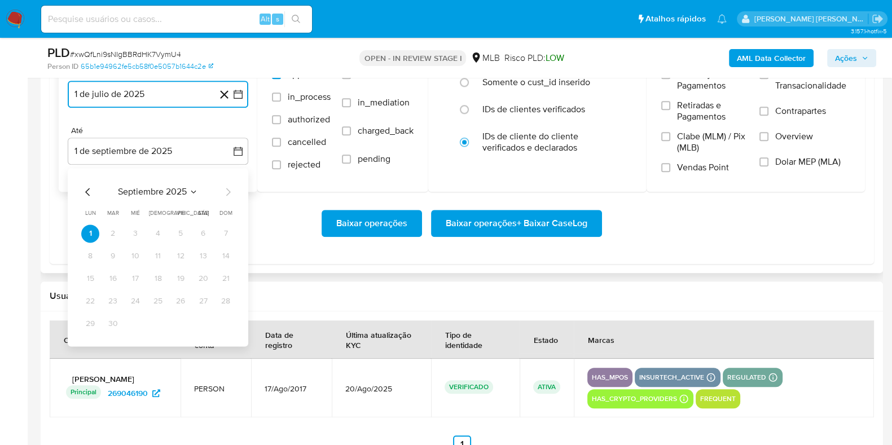
click at [90, 191] on icon "Mes anterior" at bounding box center [88, 192] width 14 height 14
click at [197, 323] on button "30" at bounding box center [203, 324] width 18 height 18
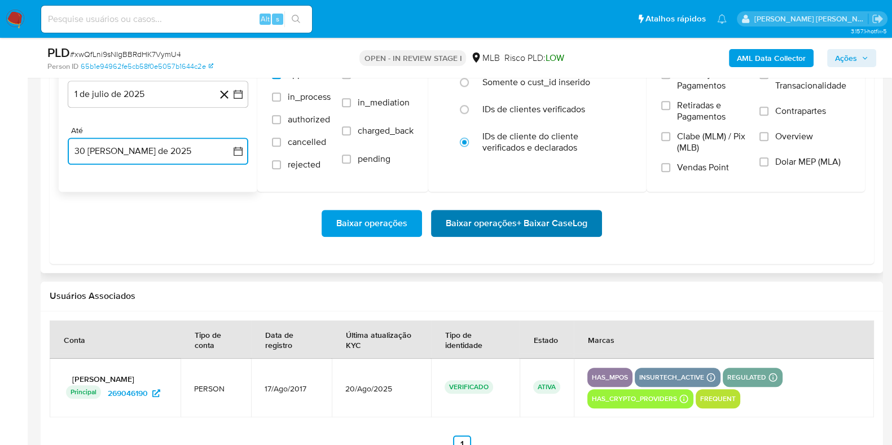
click at [468, 226] on span "Baixar operações + Baixar CaseLog" at bounding box center [517, 223] width 142 height 25
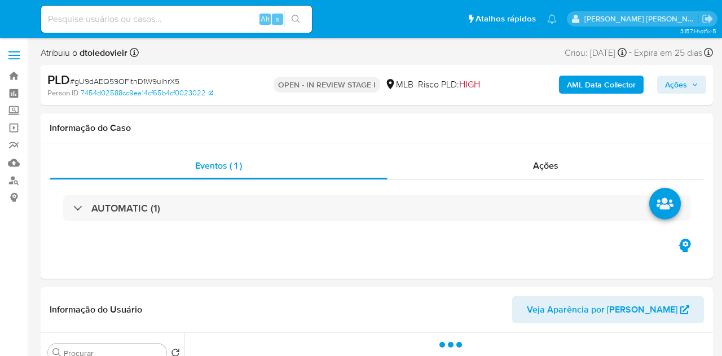
select select "10"
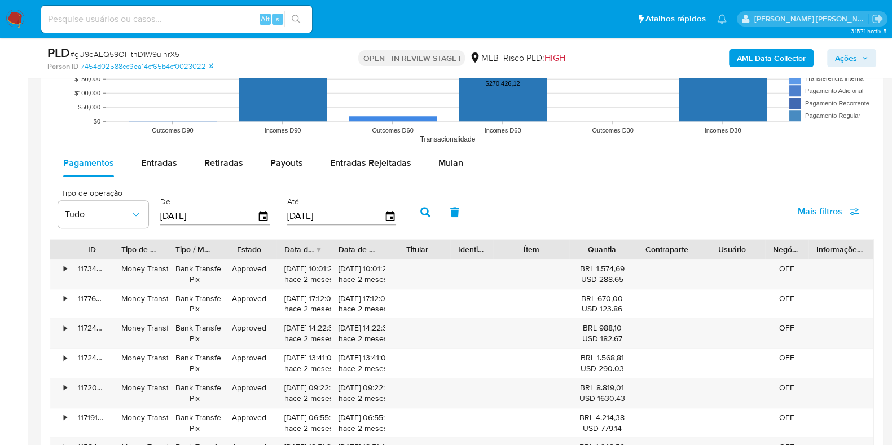
scroll to position [1167, 0]
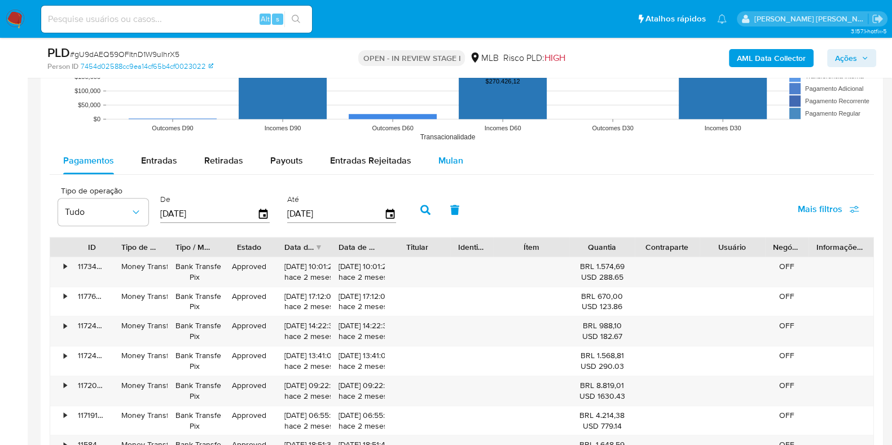
click at [440, 160] on span "Mulan" at bounding box center [450, 160] width 25 height 13
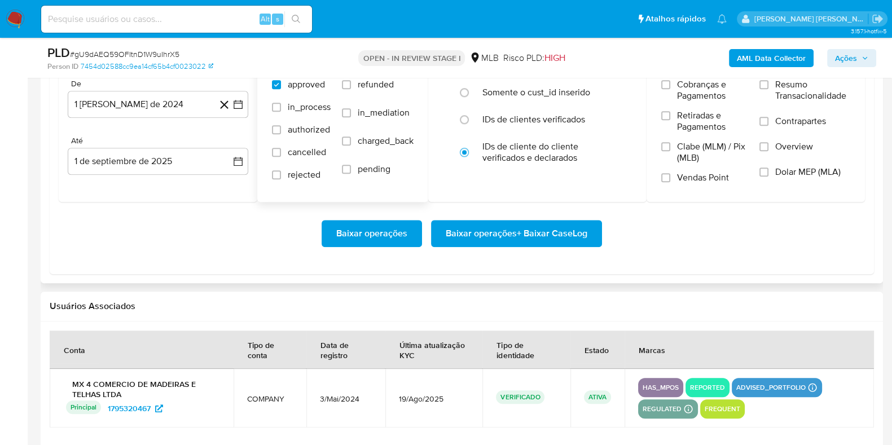
scroll to position [1336, 0]
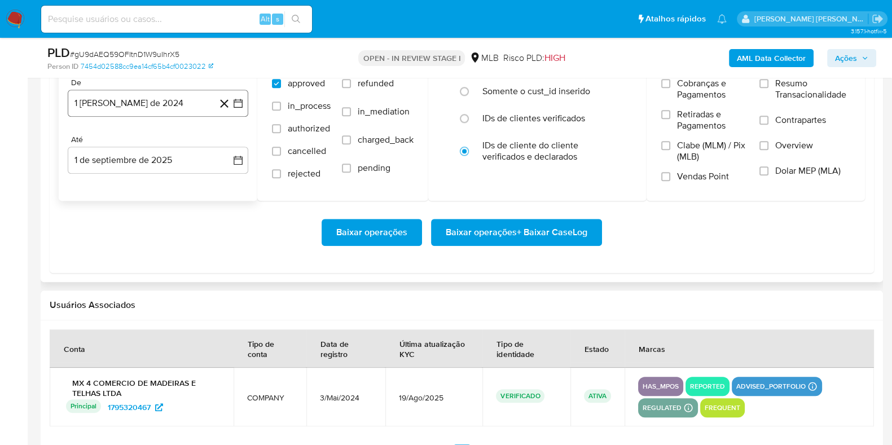
click at [185, 114] on button "1 [PERSON_NAME] de 2024" at bounding box center [158, 103] width 180 height 27
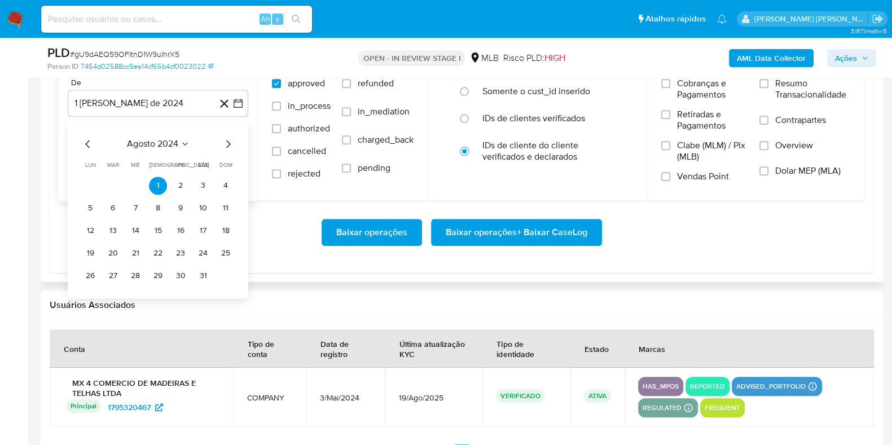
click at [228, 141] on icon "Mes siguiente" at bounding box center [228, 144] width 5 height 8
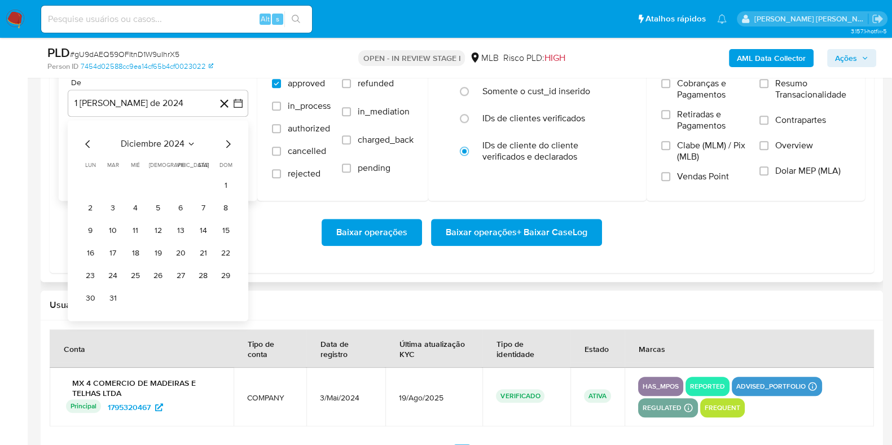
click at [228, 141] on icon "Mes siguiente" at bounding box center [228, 144] width 5 height 8
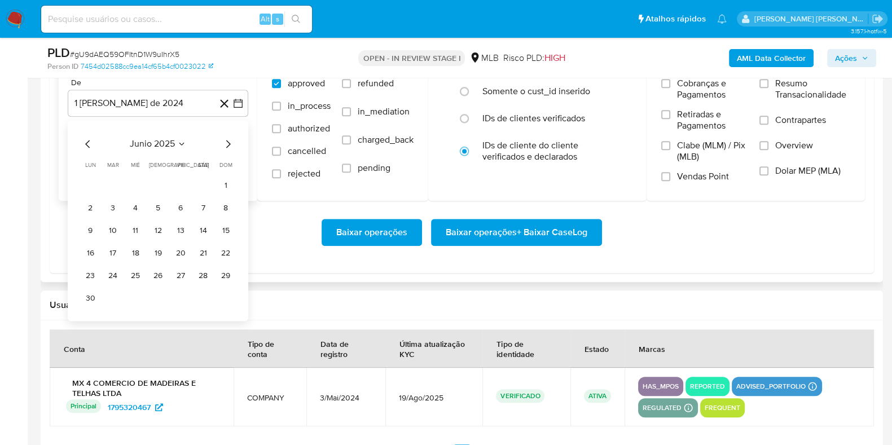
click at [228, 141] on icon "Mes siguiente" at bounding box center [228, 144] width 5 height 8
click at [107, 179] on button "1" at bounding box center [113, 186] width 18 height 18
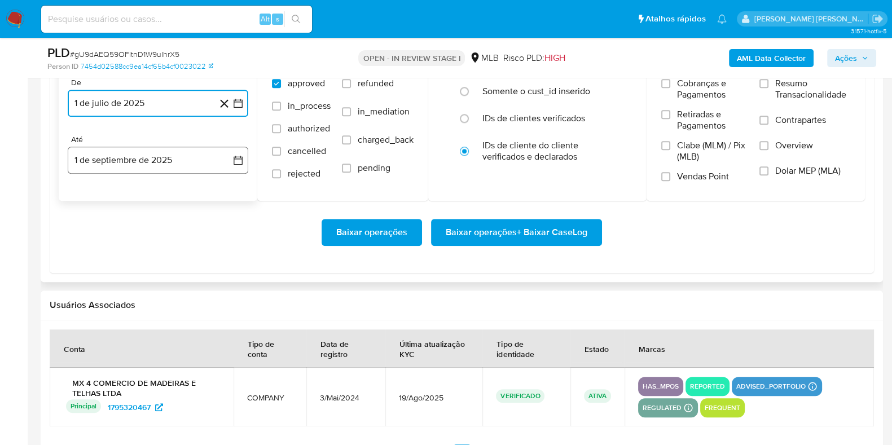
click at [120, 156] on button "1 de septiembre de 2025" at bounding box center [158, 160] width 180 height 27
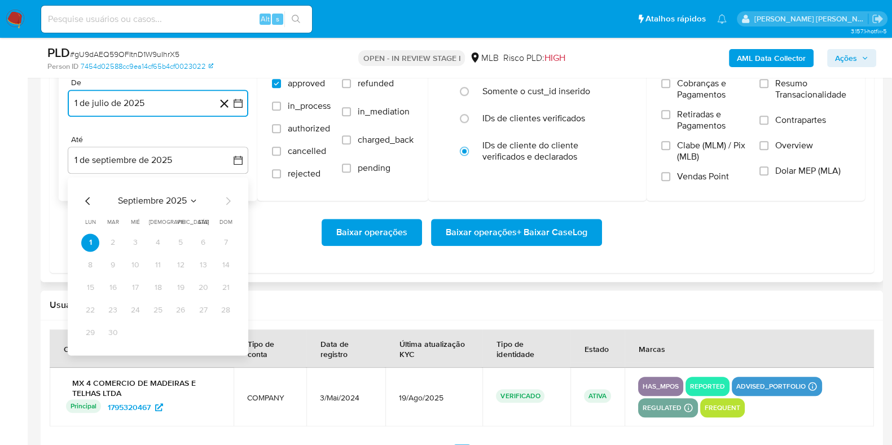
click at [90, 203] on icon "Mes anterior" at bounding box center [88, 201] width 14 height 14
click at [203, 334] on button "30" at bounding box center [203, 333] width 18 height 18
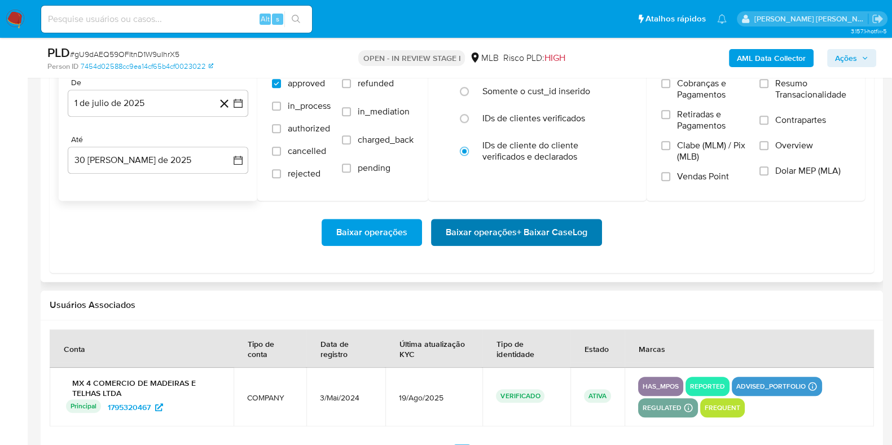
drag, startPoint x: 464, startPoint y: 215, endPoint x: 464, endPoint y: 227, distance: 11.3
click at [464, 227] on div "Baixar operações Baixar operações + Baixar CaseLog" at bounding box center [462, 232] width 806 height 63
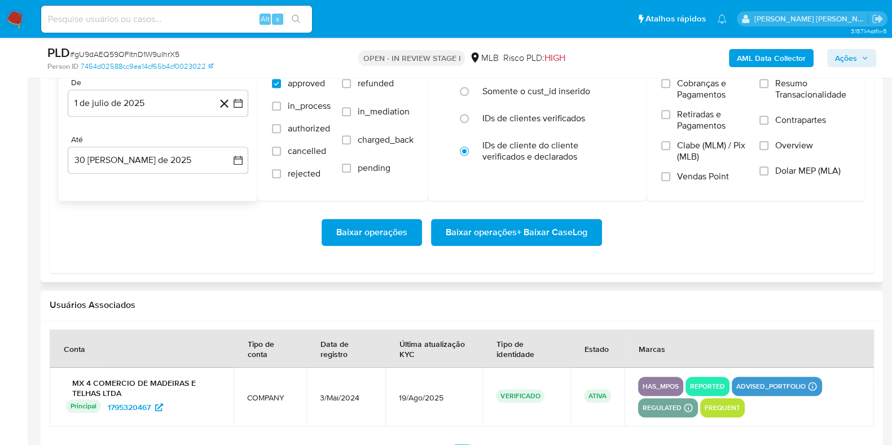
click at [464, 227] on span "Baixar operações + Baixar CaseLog" at bounding box center [517, 232] width 142 height 25
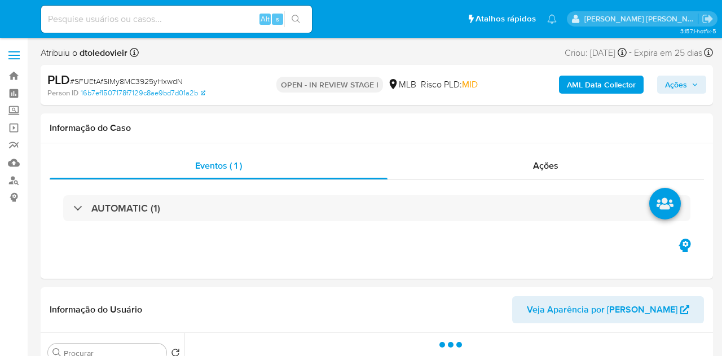
select select "10"
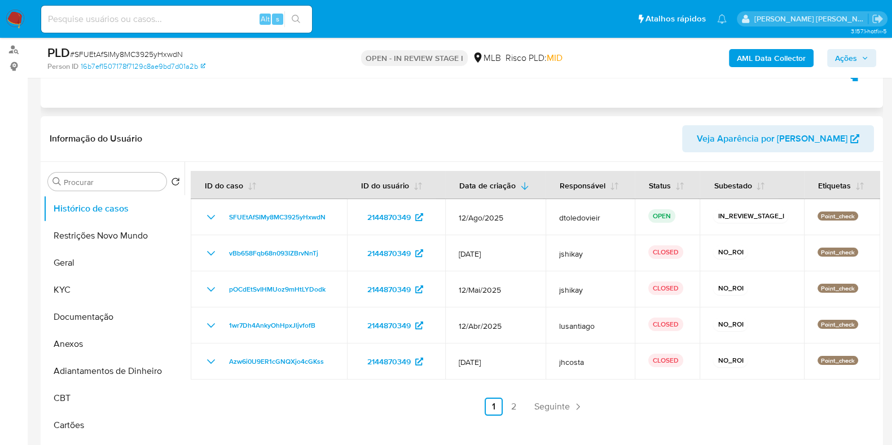
scroll to position [164, 0]
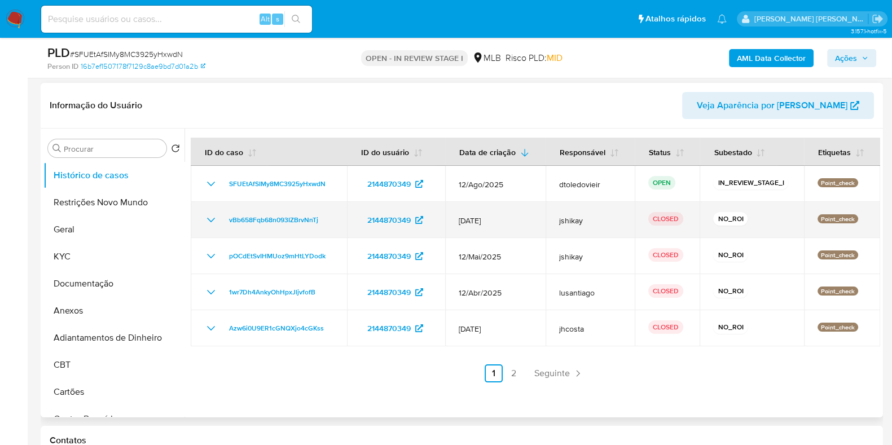
click at [211, 215] on icon "Mostrar/Ocultar" at bounding box center [211, 220] width 14 height 14
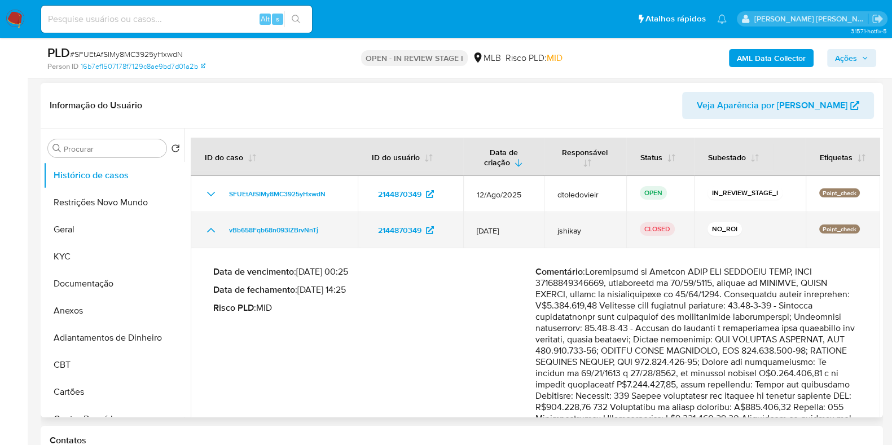
click at [211, 215] on td "vBb658Fqb68n093IZBrvNnTj" at bounding box center [274, 230] width 167 height 36
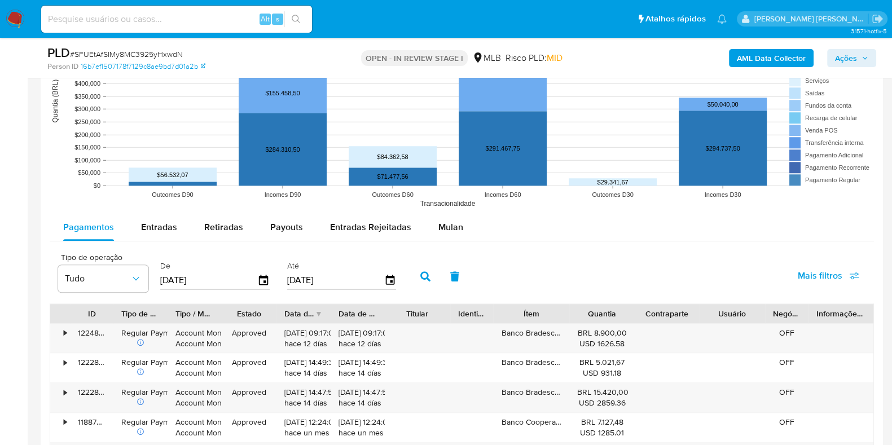
scroll to position [1121, 0]
click at [444, 228] on span "Mulan" at bounding box center [450, 226] width 25 height 13
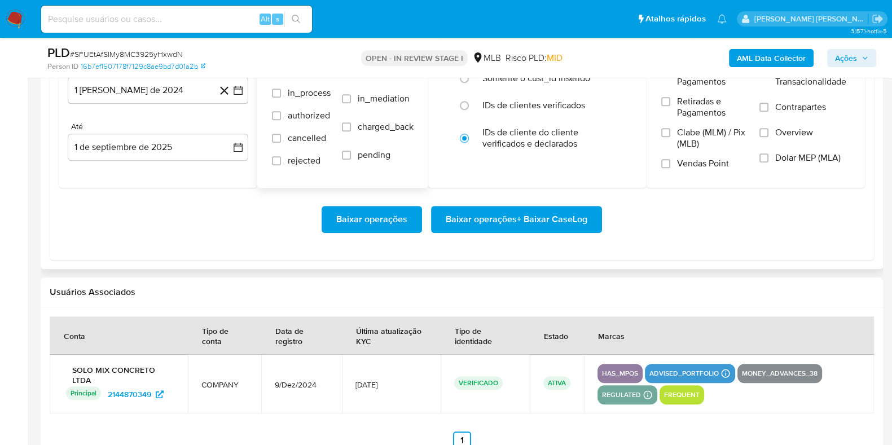
scroll to position [1369, 0]
click at [135, 89] on button "1 [PERSON_NAME] de 2024" at bounding box center [158, 89] width 180 height 27
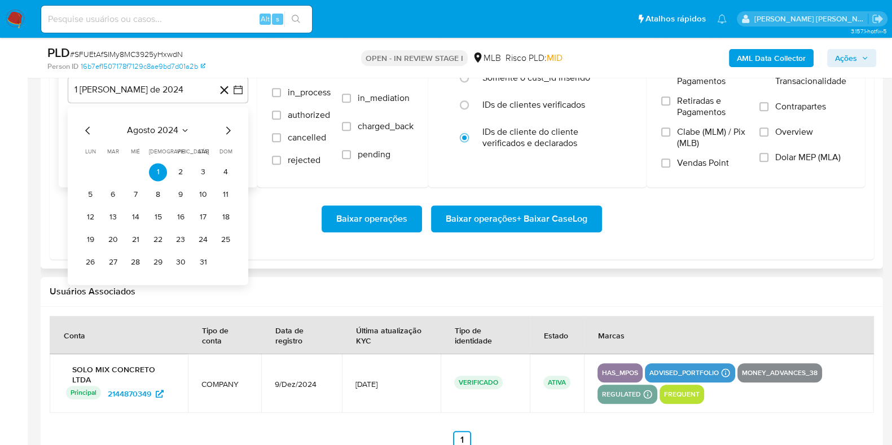
click at [226, 130] on icon "Mes siguiente" at bounding box center [228, 131] width 14 height 14
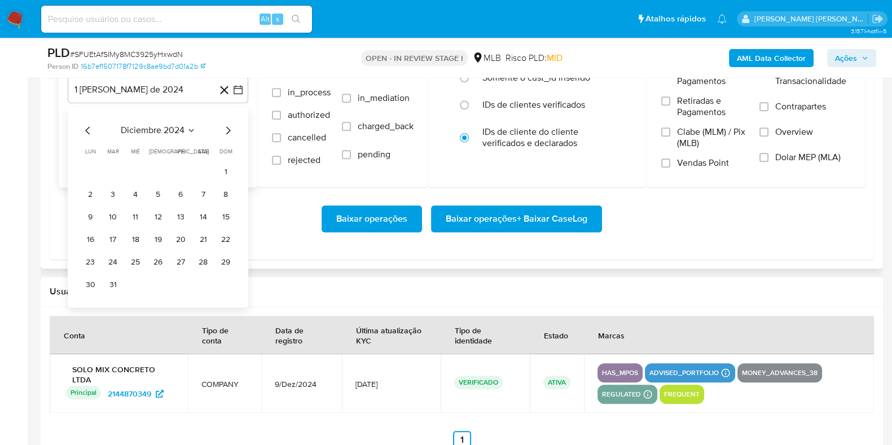
click at [226, 130] on icon "Mes siguiente" at bounding box center [228, 131] width 14 height 14
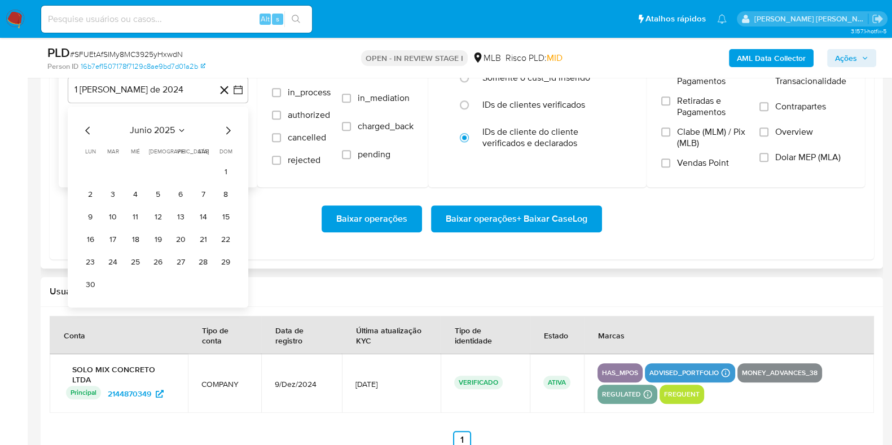
click at [226, 130] on icon "Mes siguiente" at bounding box center [228, 131] width 14 height 14
click at [111, 165] on button "1" at bounding box center [113, 172] width 18 height 18
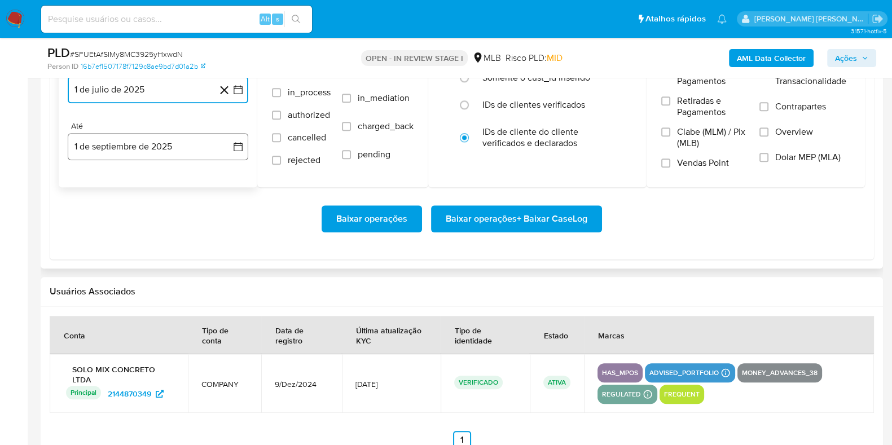
click at [108, 150] on button "1 de septiembre de 2025" at bounding box center [158, 146] width 180 height 27
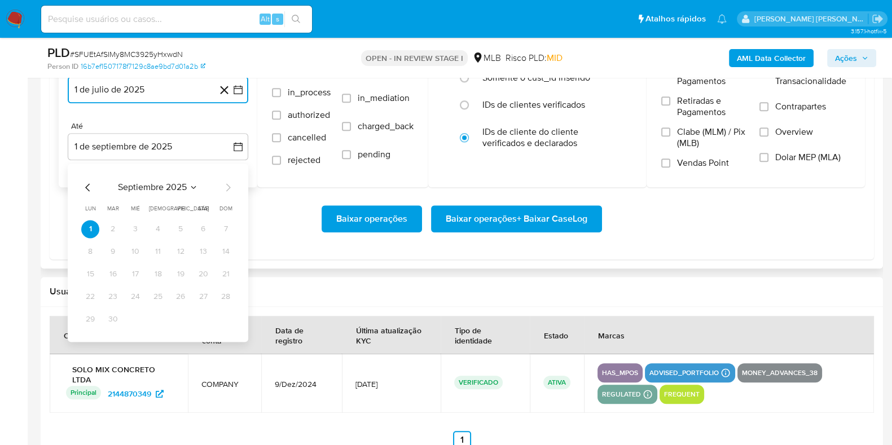
click at [87, 184] on icon "Mes anterior" at bounding box center [88, 187] width 14 height 14
click at [199, 319] on button "30" at bounding box center [203, 319] width 18 height 18
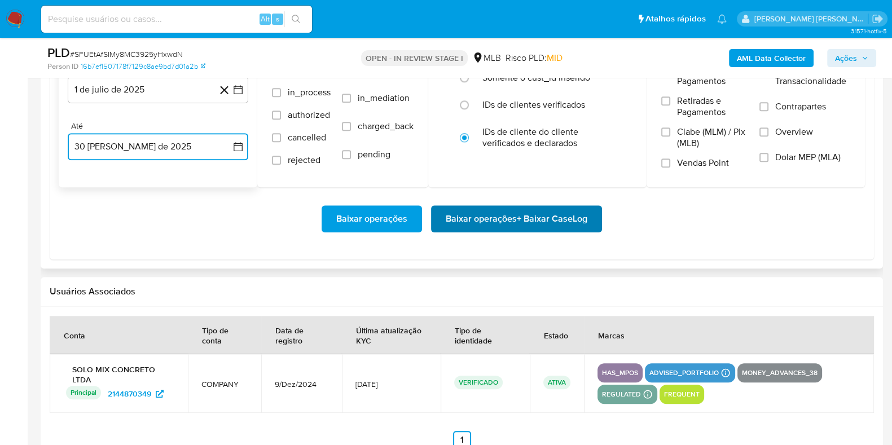
click at [486, 206] on span "Baixar operações + Baixar CaseLog" at bounding box center [517, 218] width 142 height 25
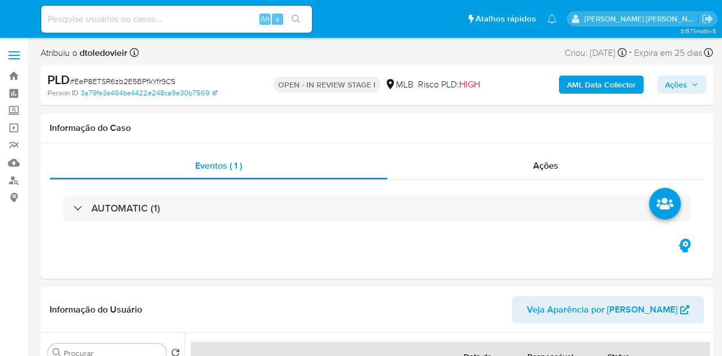
select select "10"
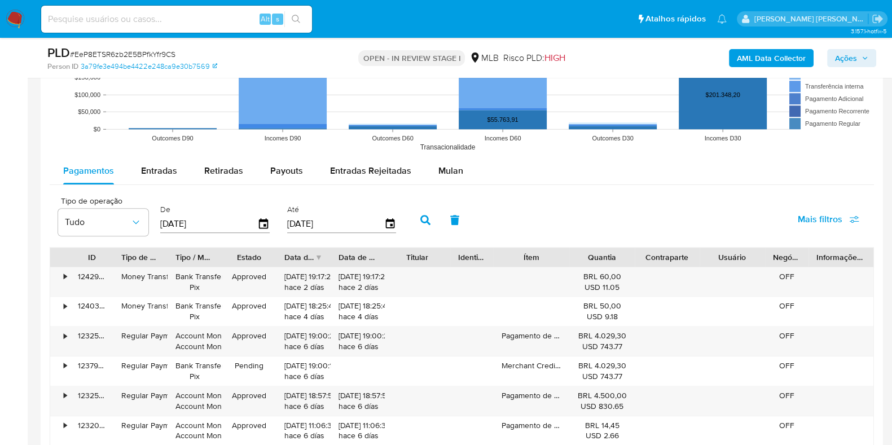
scroll to position [1185, 0]
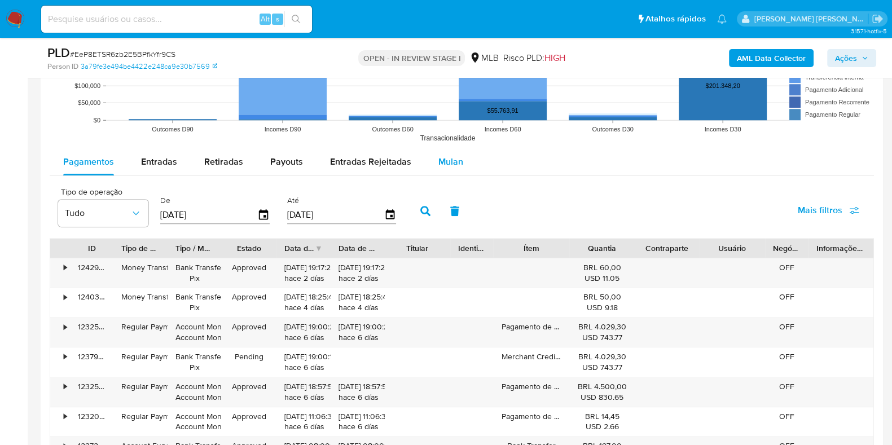
click at [446, 161] on span "Mulan" at bounding box center [450, 161] width 25 height 13
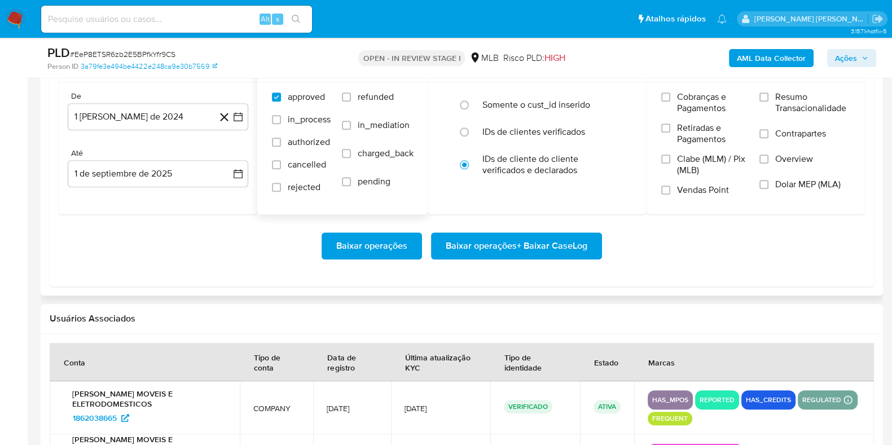
scroll to position [1343, 0]
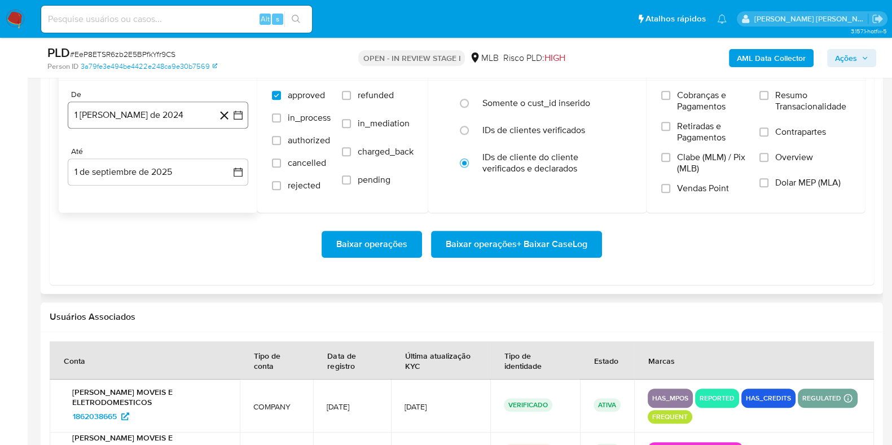
click at [178, 126] on button "1 [PERSON_NAME] de 2024" at bounding box center [158, 115] width 180 height 27
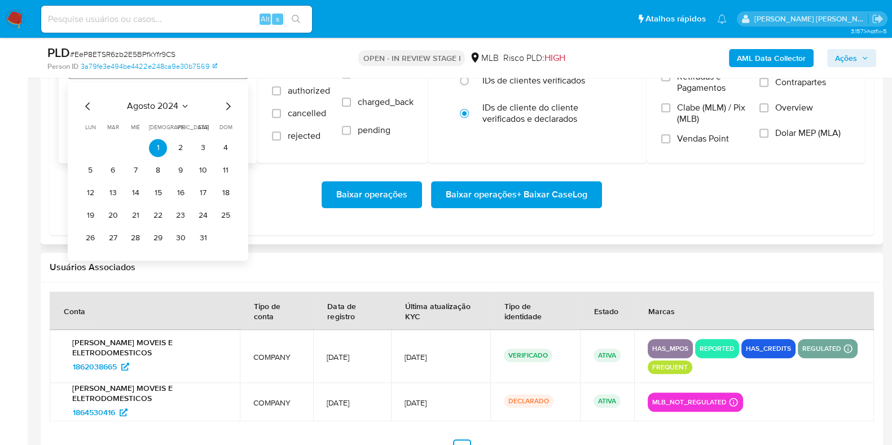
scroll to position [1394, 0]
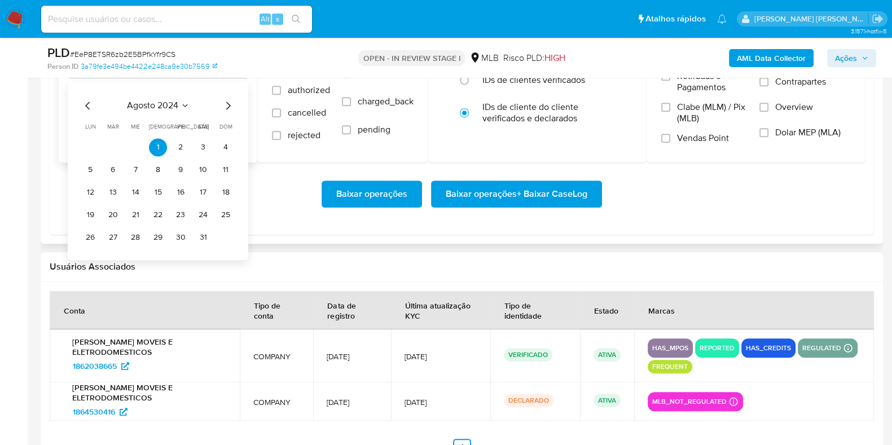
click at [228, 107] on icon "Mes siguiente" at bounding box center [228, 106] width 14 height 14
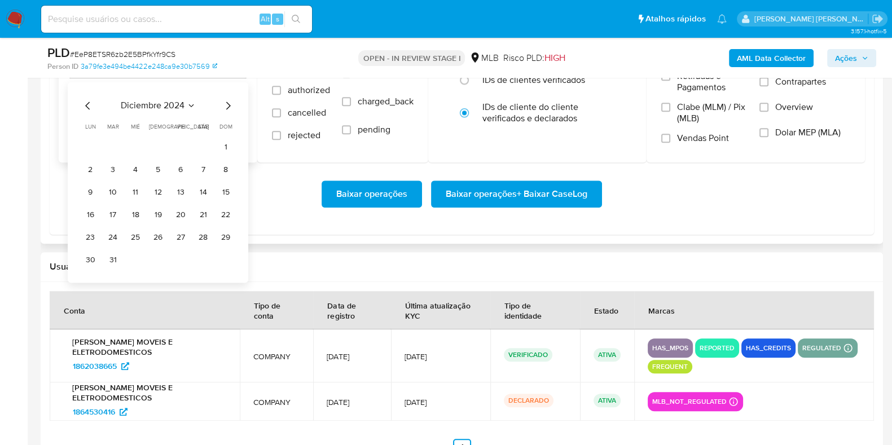
click at [228, 107] on icon "Mes siguiente" at bounding box center [228, 106] width 14 height 14
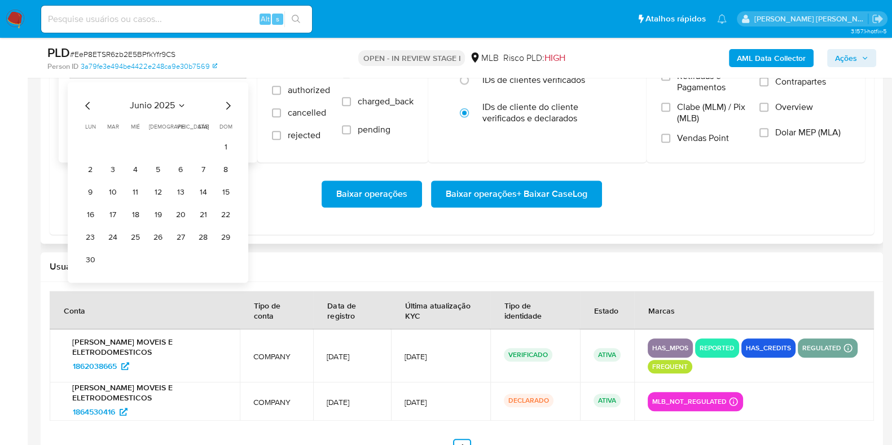
click at [228, 107] on icon "Mes siguiente" at bounding box center [228, 106] width 14 height 14
click at [114, 148] on button "1" at bounding box center [113, 147] width 18 height 18
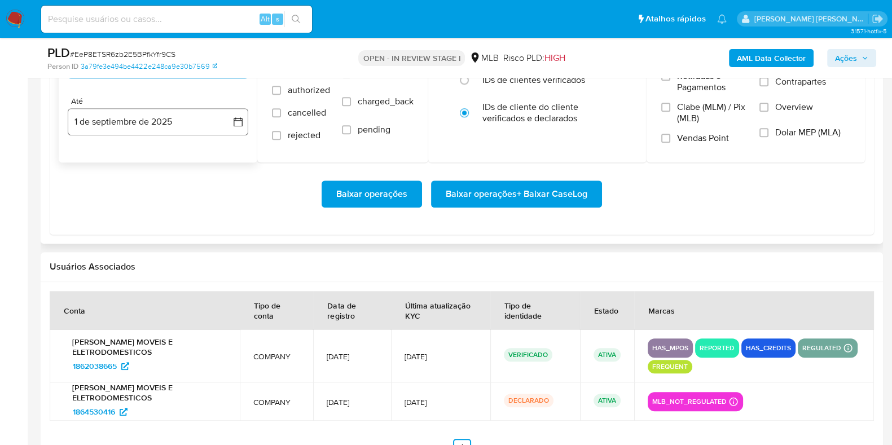
click at [116, 120] on button "1 de septiembre de 2025" at bounding box center [158, 121] width 180 height 27
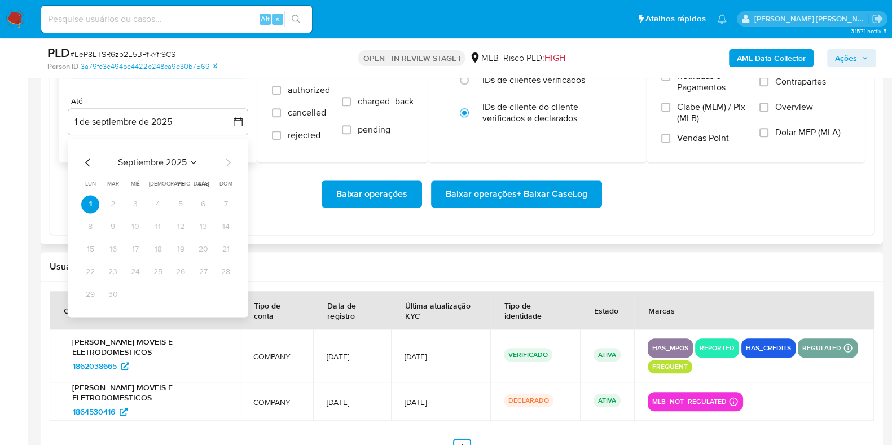
click at [84, 157] on icon "Mes anterior" at bounding box center [88, 163] width 14 height 14
click at [197, 296] on button "30" at bounding box center [203, 294] width 18 height 18
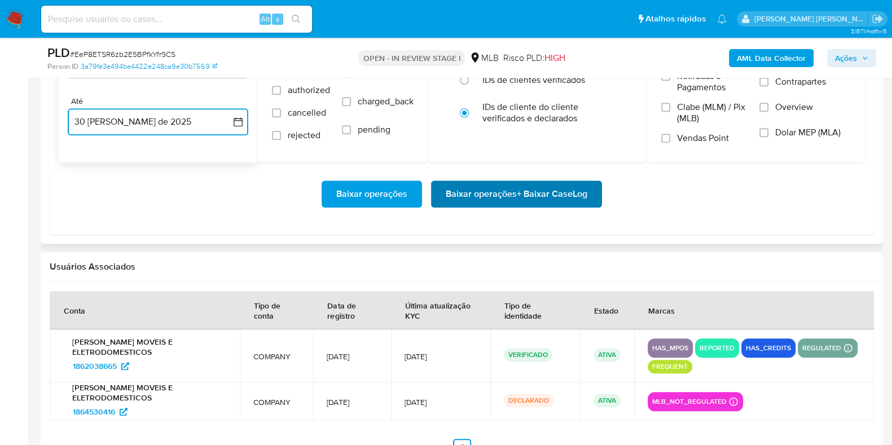
click at [469, 189] on span "Baixar operações + Baixar CaseLog" at bounding box center [517, 194] width 142 height 25
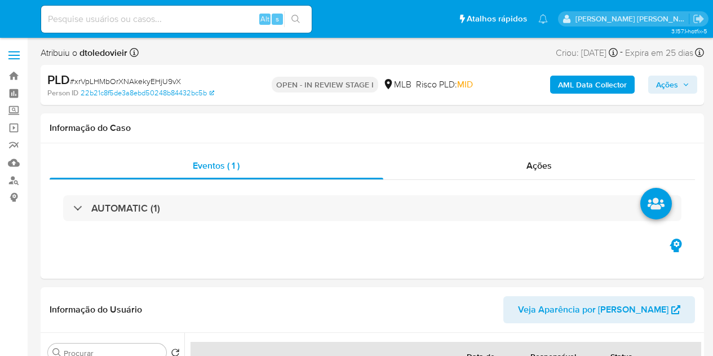
select select "10"
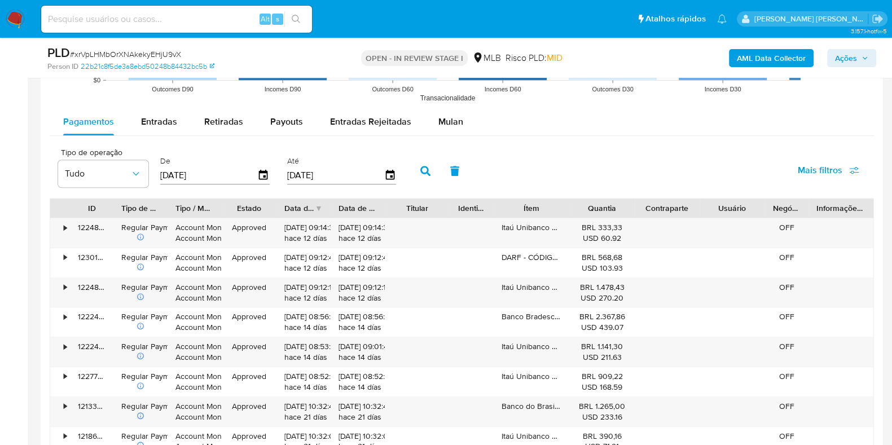
scroll to position [1162, 0]
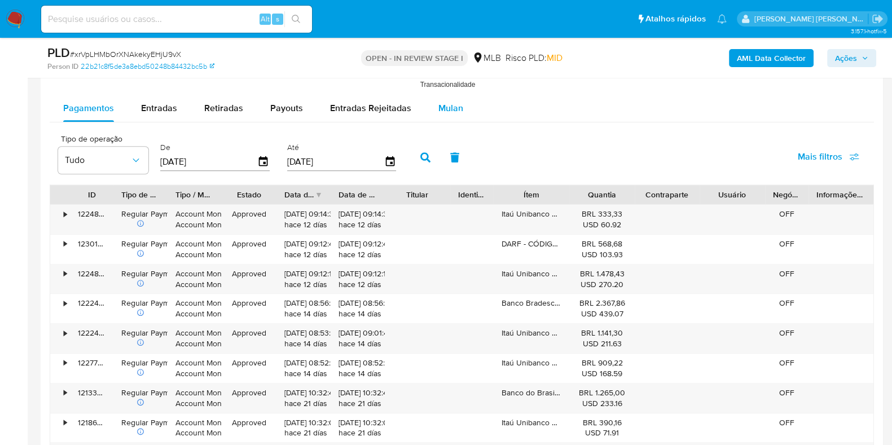
click at [446, 102] on span "Mulan" at bounding box center [450, 108] width 25 height 13
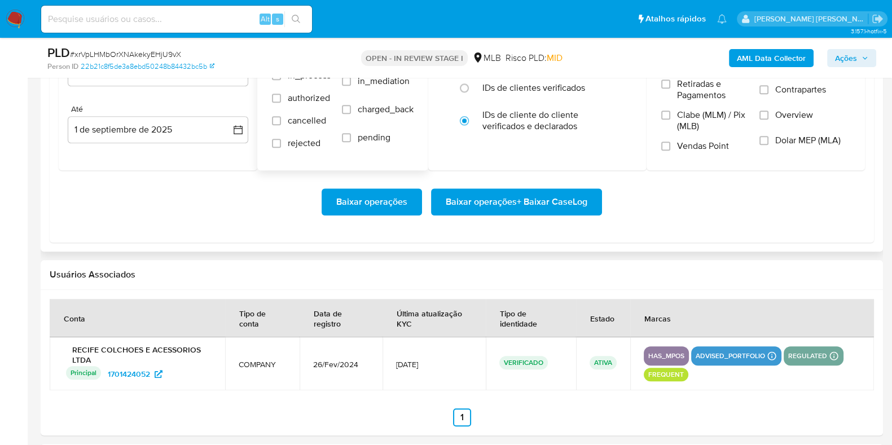
scroll to position [1285, 0]
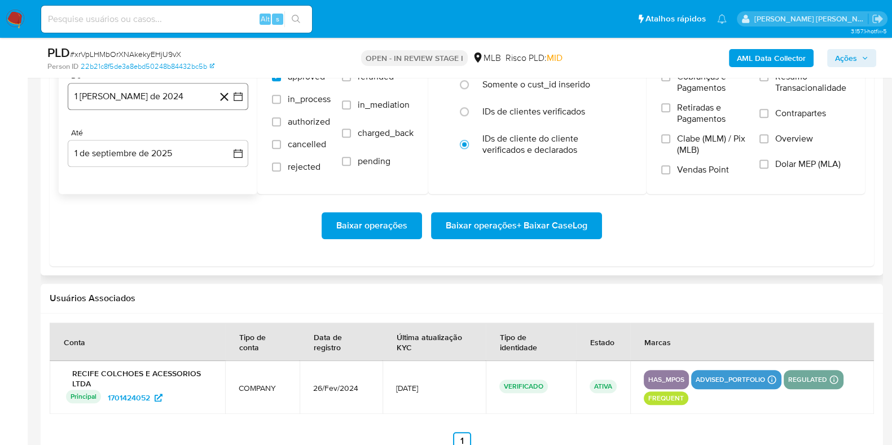
click at [160, 100] on button "1 [PERSON_NAME] de 2024" at bounding box center [158, 96] width 180 height 27
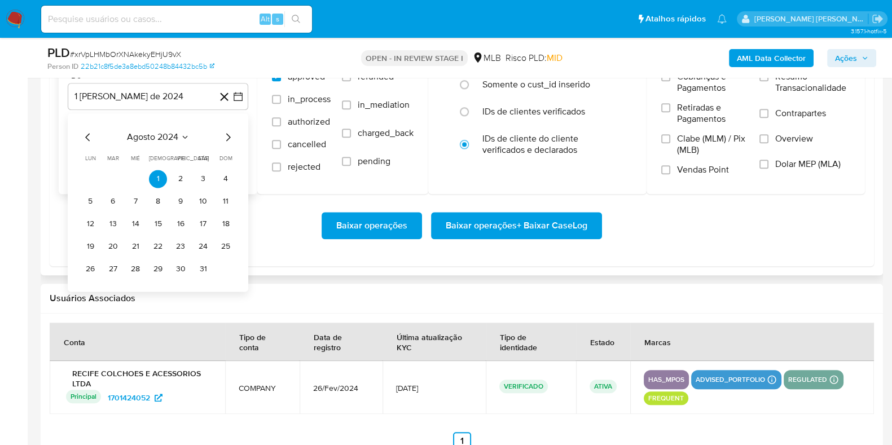
click at [229, 136] on icon "Mes siguiente" at bounding box center [228, 137] width 5 height 8
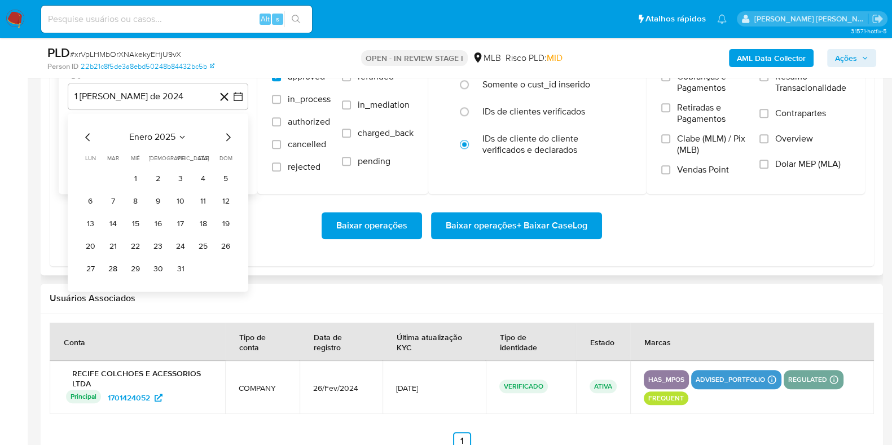
click at [229, 136] on icon "Mes siguiente" at bounding box center [228, 137] width 5 height 8
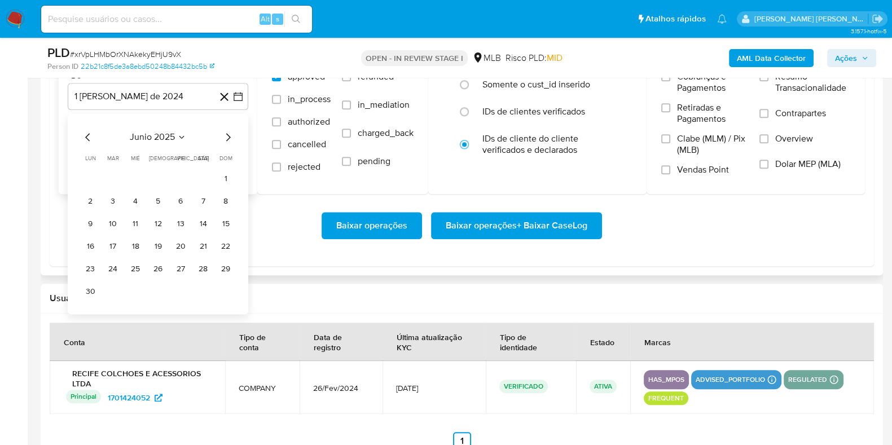
click at [229, 136] on icon "Mes siguiente" at bounding box center [228, 137] width 5 height 8
click at [87, 133] on icon "Mes anterior" at bounding box center [88, 137] width 14 height 14
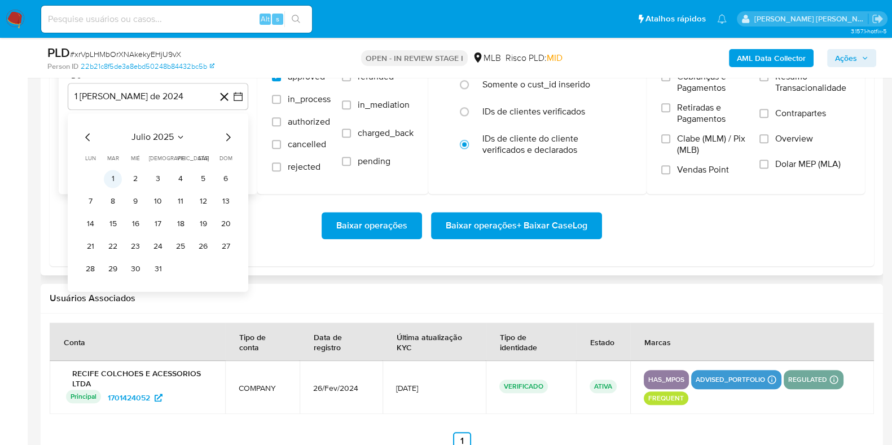
click at [111, 183] on button "1" at bounding box center [113, 179] width 18 height 18
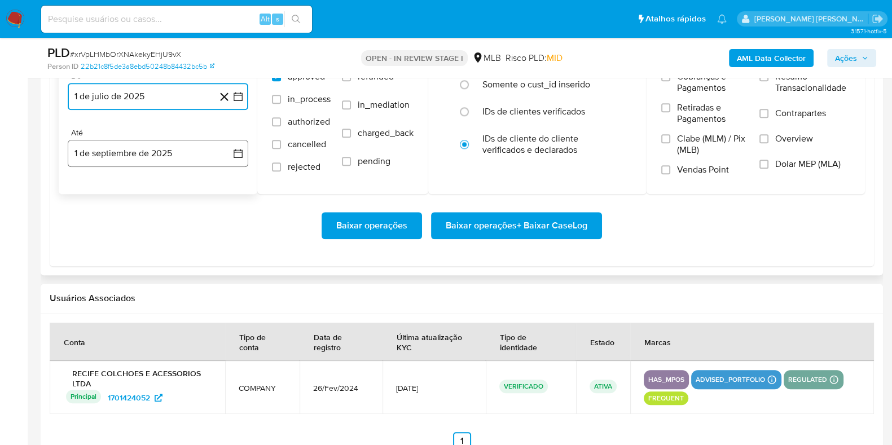
click at [132, 162] on button "1 de septiembre de 2025" at bounding box center [158, 153] width 180 height 27
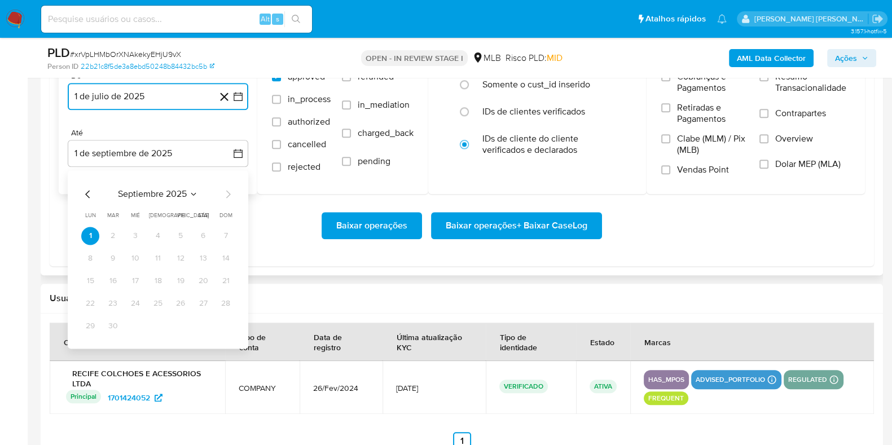
click at [87, 193] on icon "Mes anterior" at bounding box center [88, 194] width 14 height 14
click at [196, 321] on button "30" at bounding box center [203, 326] width 18 height 18
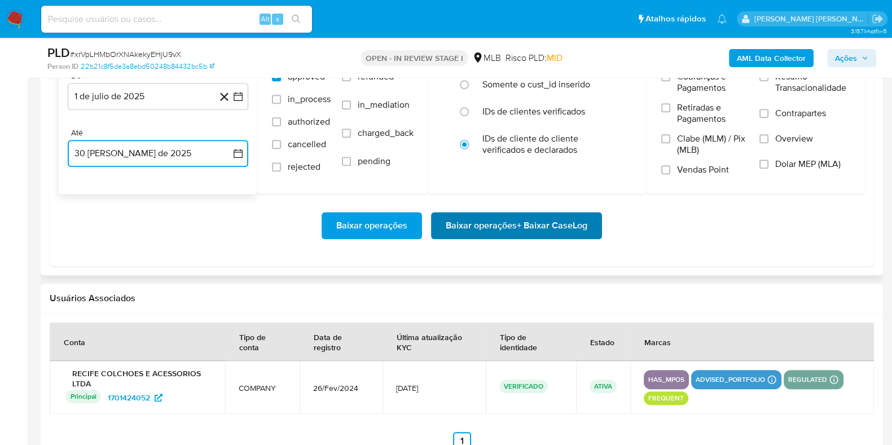
click at [454, 227] on span "Baixar operações + Baixar CaseLog" at bounding box center [517, 225] width 142 height 25
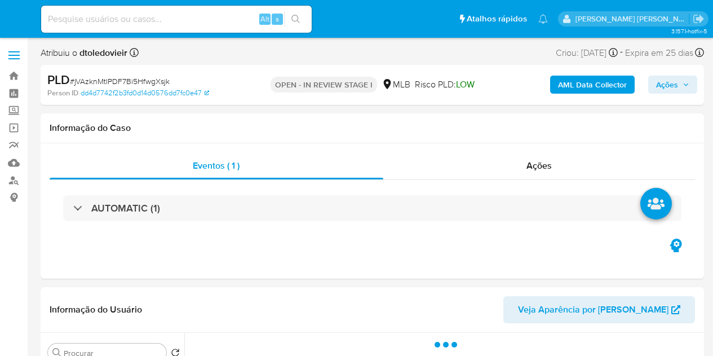
select select "10"
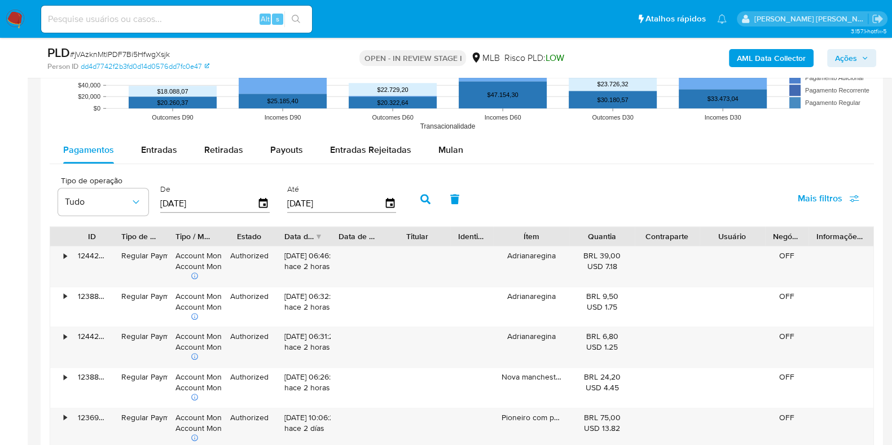
scroll to position [1122, 0]
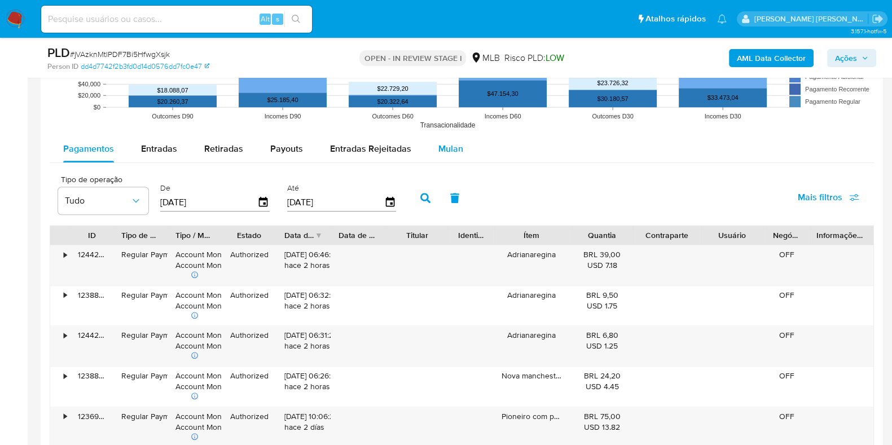
click at [440, 145] on span "Mulan" at bounding box center [450, 148] width 25 height 13
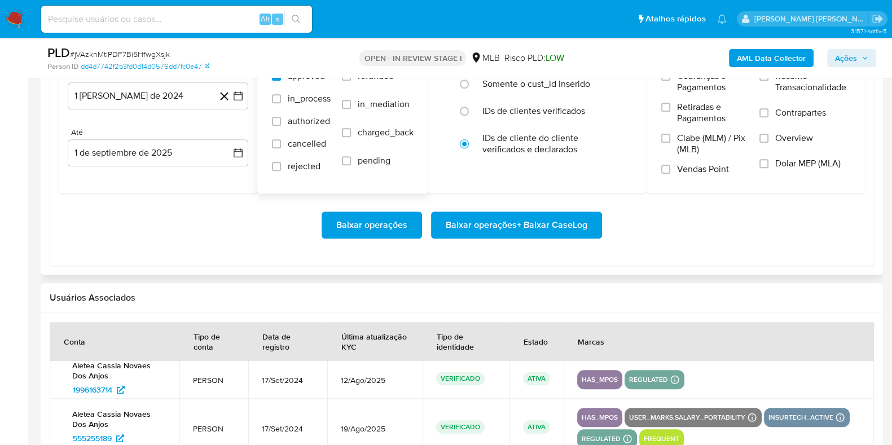
scroll to position [1289, 0]
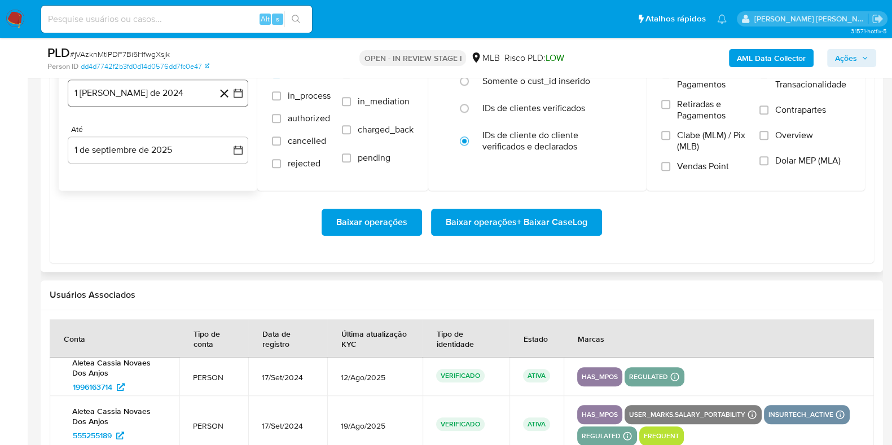
click at [166, 96] on button "1 [PERSON_NAME] de 2024" at bounding box center [158, 93] width 180 height 27
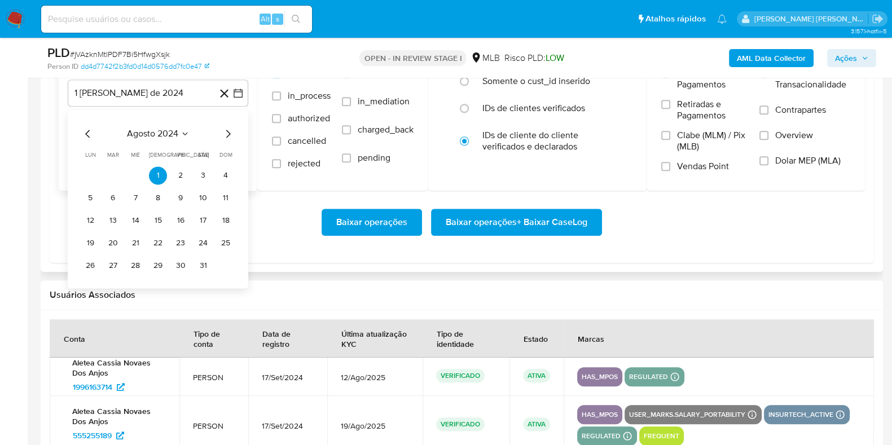
click at [226, 130] on icon "Mes siguiente" at bounding box center [228, 134] width 14 height 14
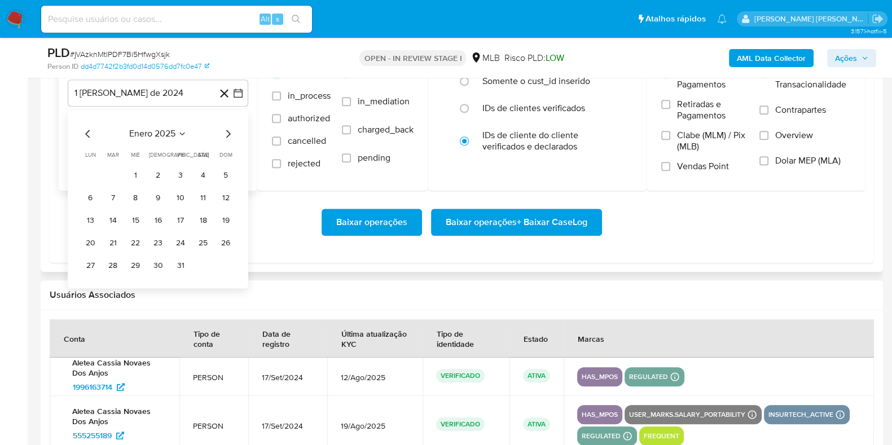
click at [226, 130] on icon "Mes siguiente" at bounding box center [228, 134] width 14 height 14
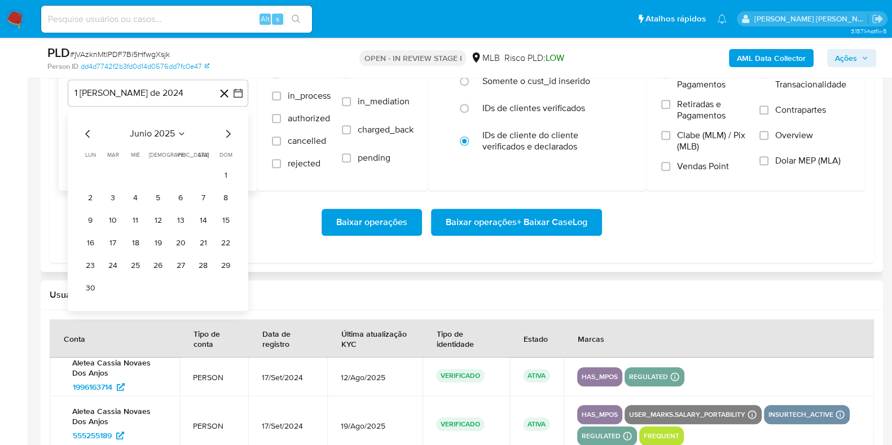
click at [226, 130] on icon "Mes siguiente" at bounding box center [228, 134] width 14 height 14
click at [87, 134] on icon "Mes anterior" at bounding box center [88, 134] width 14 height 14
click at [112, 172] on button "1" at bounding box center [113, 175] width 18 height 18
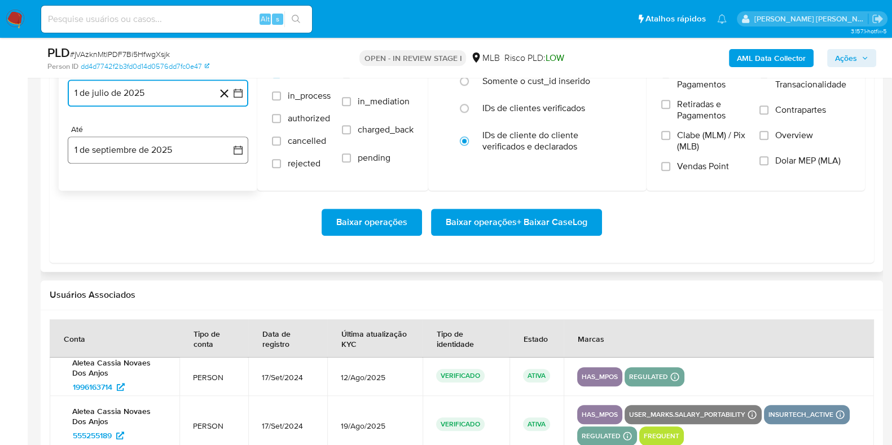
click at [118, 151] on button "1 de septiembre de 2025" at bounding box center [158, 149] width 180 height 27
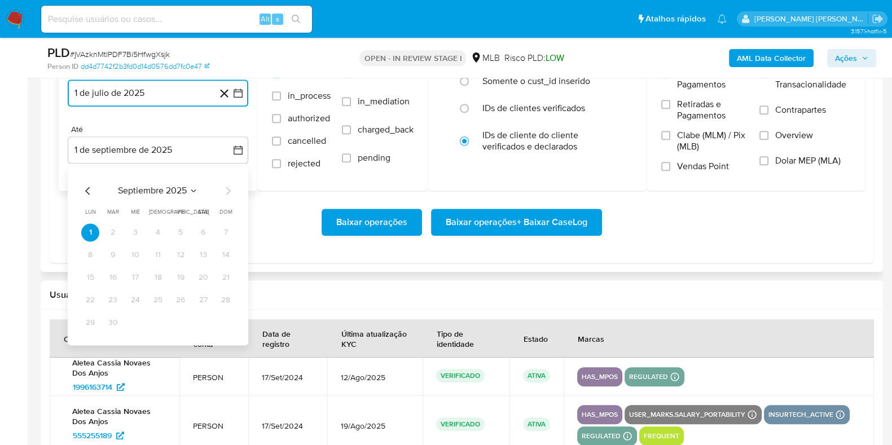
click at [87, 191] on icon "Mes anterior" at bounding box center [87, 191] width 5 height 8
click at [174, 325] on button "29" at bounding box center [180, 323] width 18 height 18
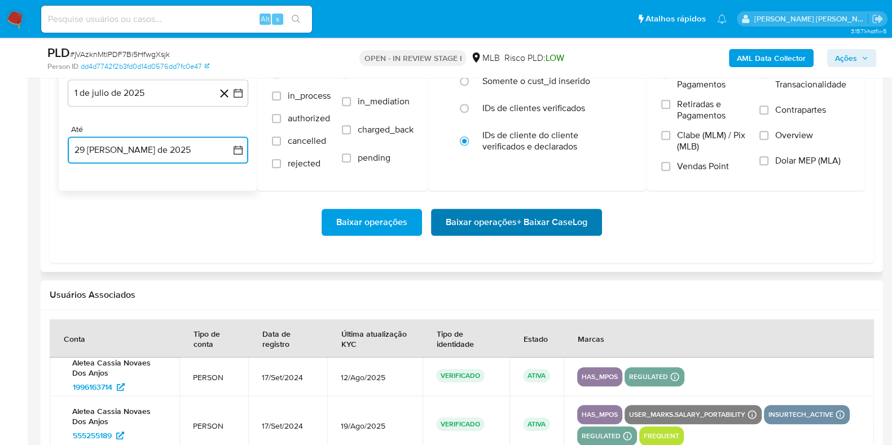
click at [495, 214] on span "Baixar operações + Baixar CaseLog" at bounding box center [517, 222] width 142 height 25
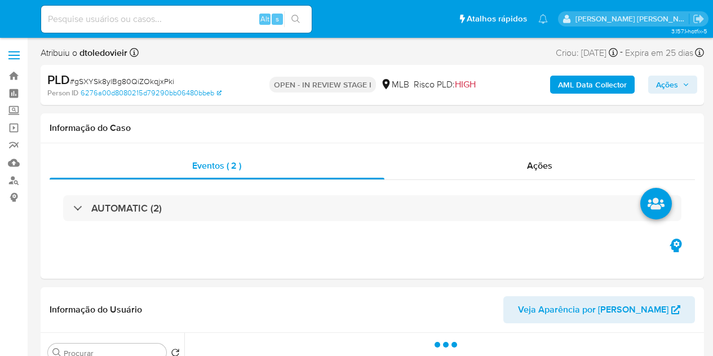
select select "10"
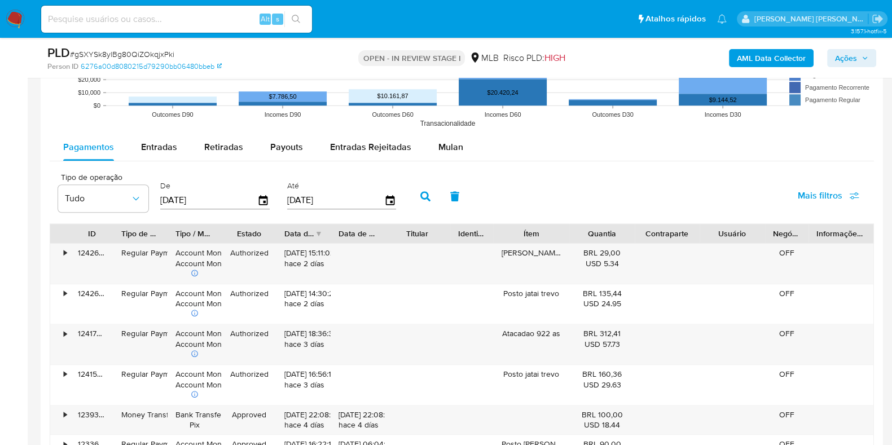
scroll to position [1163, 0]
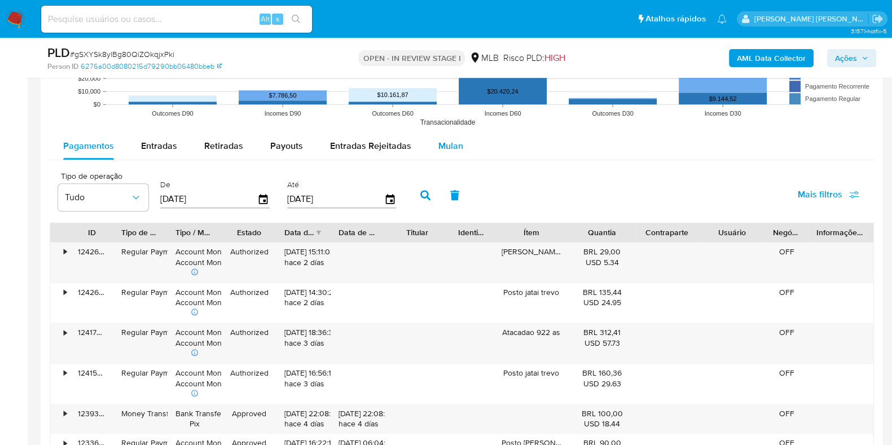
click at [429, 158] on button "Mulan" at bounding box center [451, 146] width 52 height 27
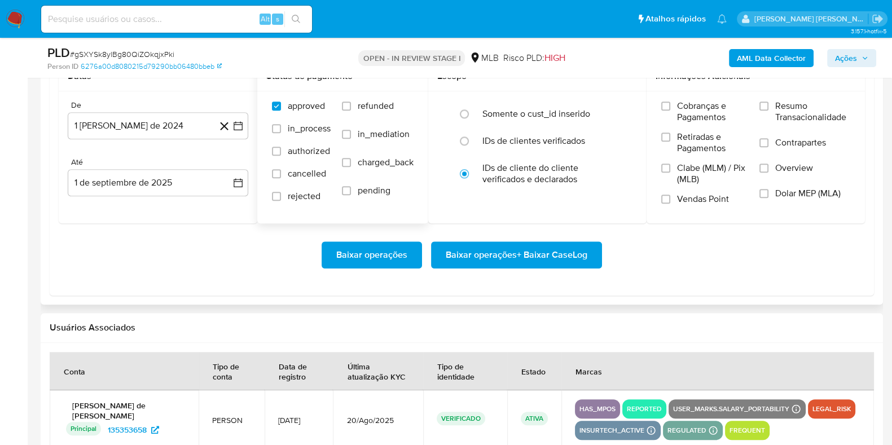
scroll to position [1319, 0]
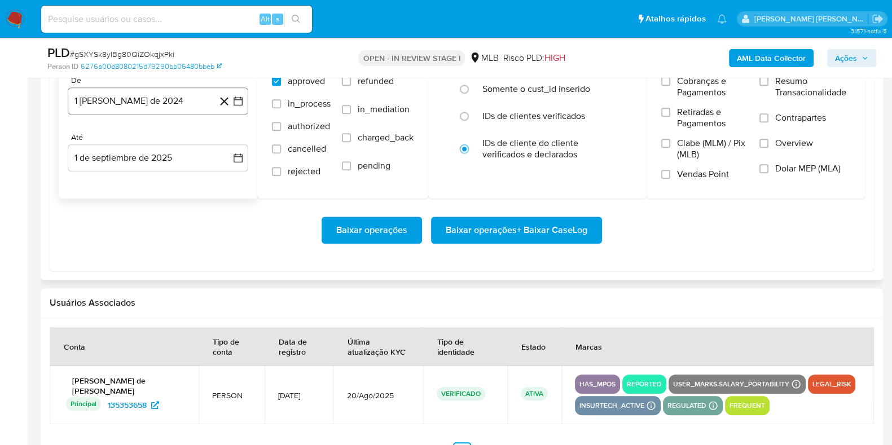
click at [166, 103] on button "1 [PERSON_NAME] de 2024" at bounding box center [158, 100] width 180 height 27
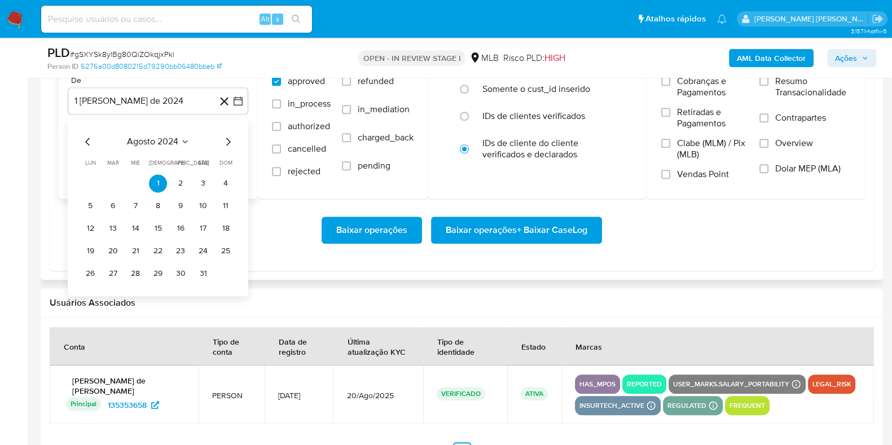
click at [226, 139] on icon "Mes siguiente" at bounding box center [228, 142] width 14 height 14
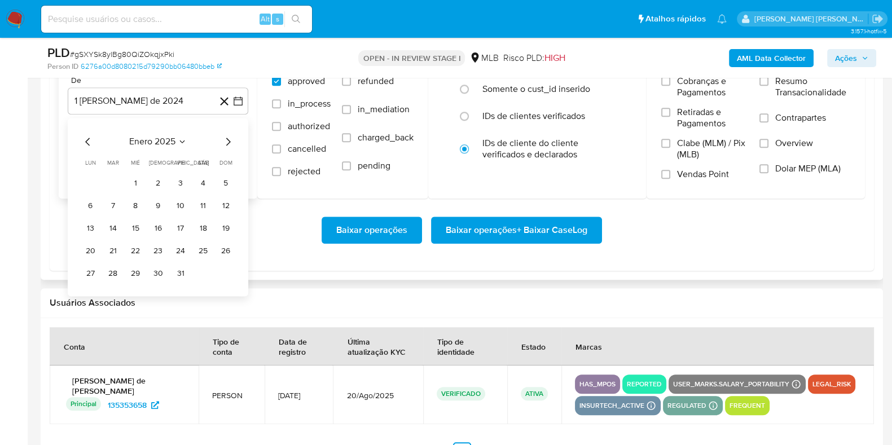
click at [226, 139] on icon "Mes siguiente" at bounding box center [228, 142] width 14 height 14
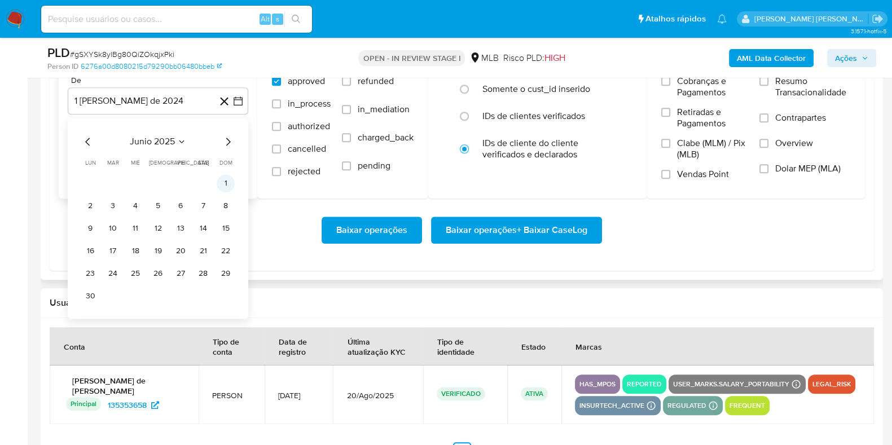
click at [226, 184] on button "1" at bounding box center [226, 183] width 18 height 18
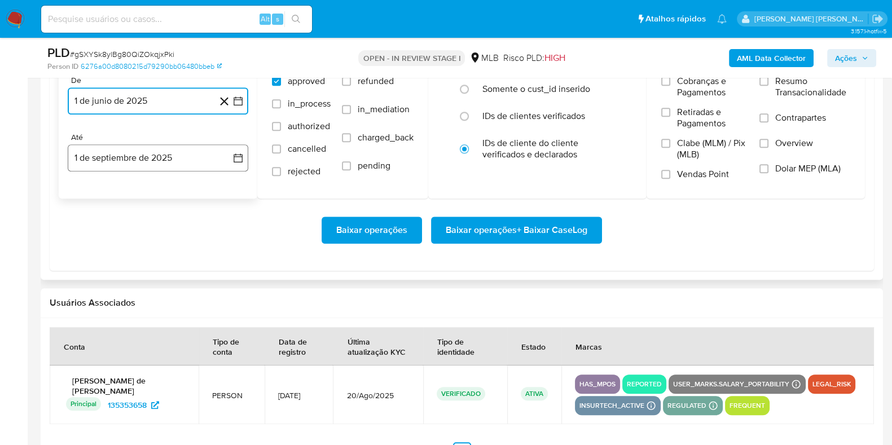
click at [173, 149] on button "1 de septiembre de 2025" at bounding box center [158, 157] width 180 height 27
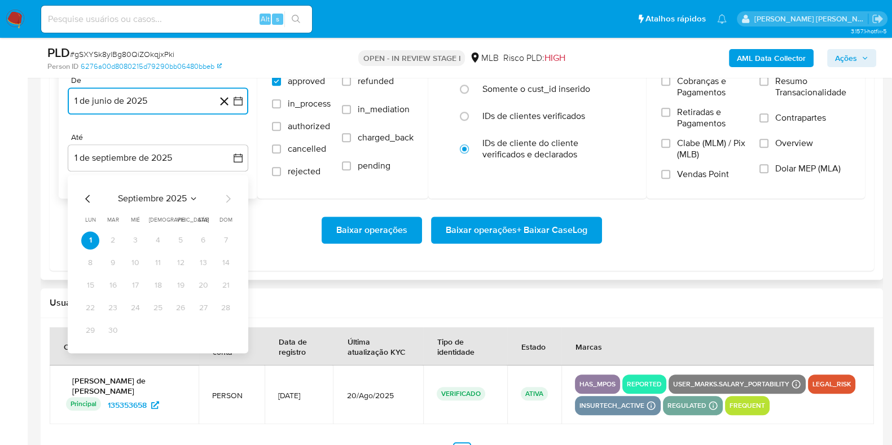
click at [86, 200] on icon "Mes anterior" at bounding box center [88, 199] width 14 height 14
click at [200, 329] on button "30" at bounding box center [203, 330] width 18 height 18
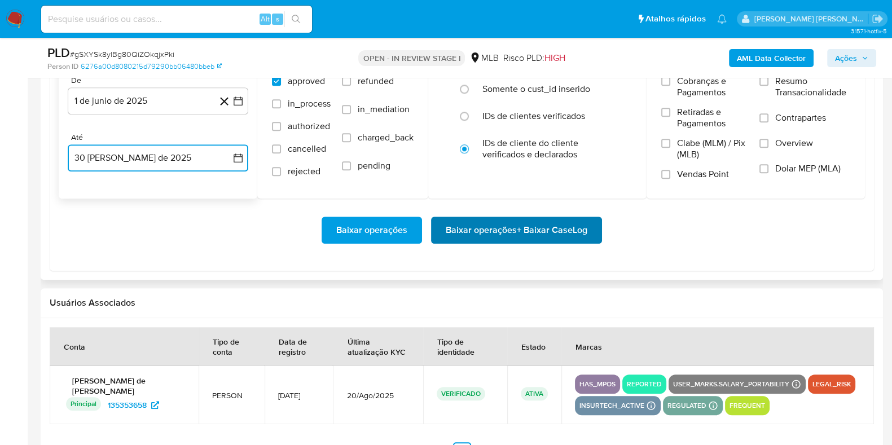
click at [468, 221] on span "Baixar operações + Baixar CaseLog" at bounding box center [517, 230] width 142 height 25
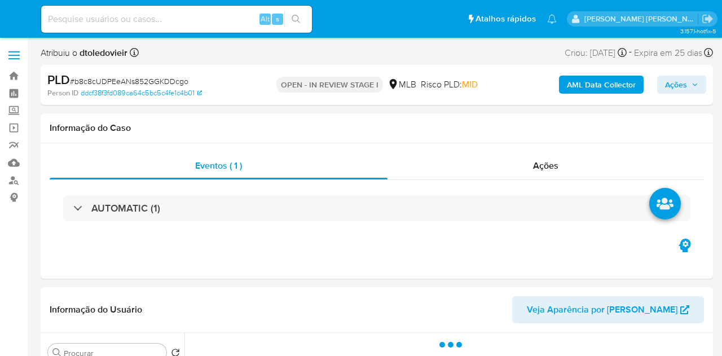
select select "10"
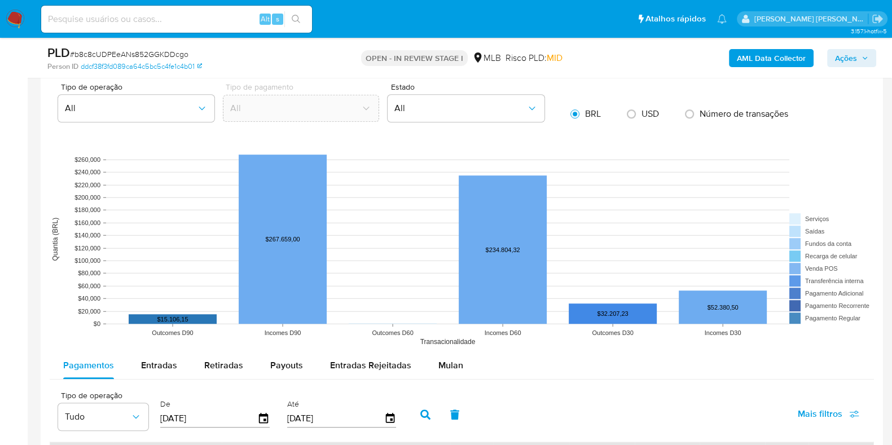
scroll to position [1242, 0]
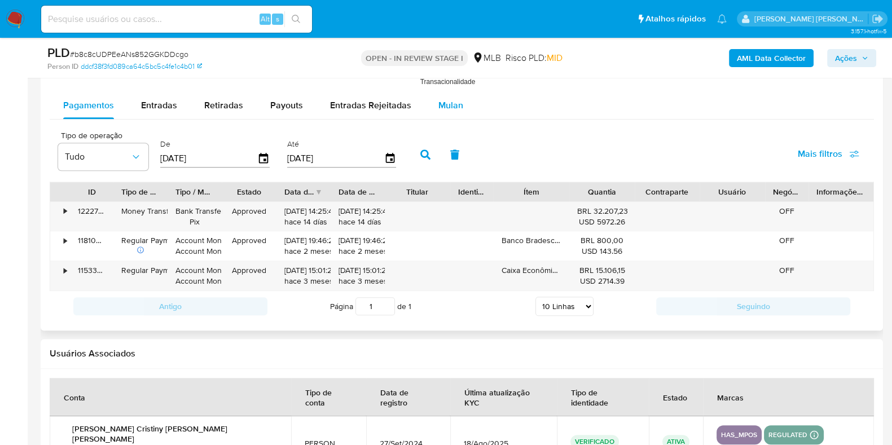
click at [449, 110] on span "Mulan" at bounding box center [450, 105] width 25 height 13
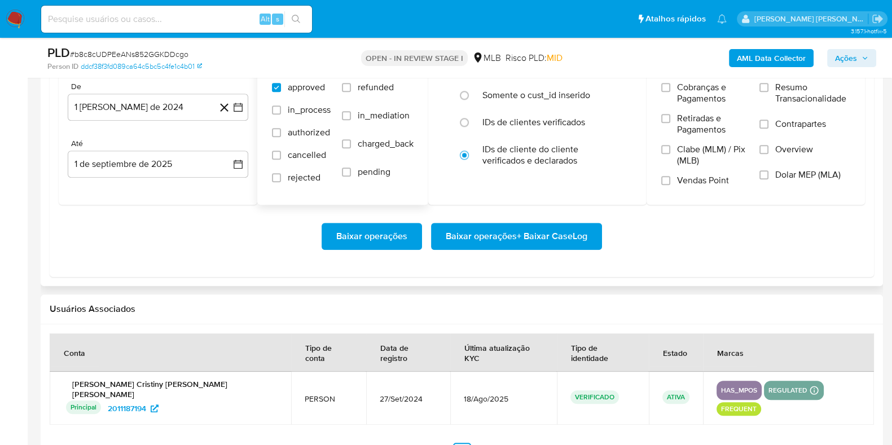
scroll to position [1359, 0]
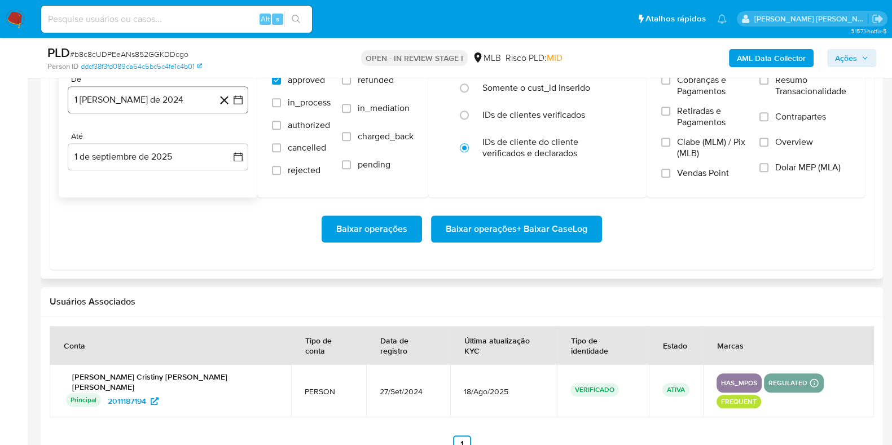
click at [160, 103] on button "1 [PERSON_NAME] de 2024" at bounding box center [158, 99] width 180 height 27
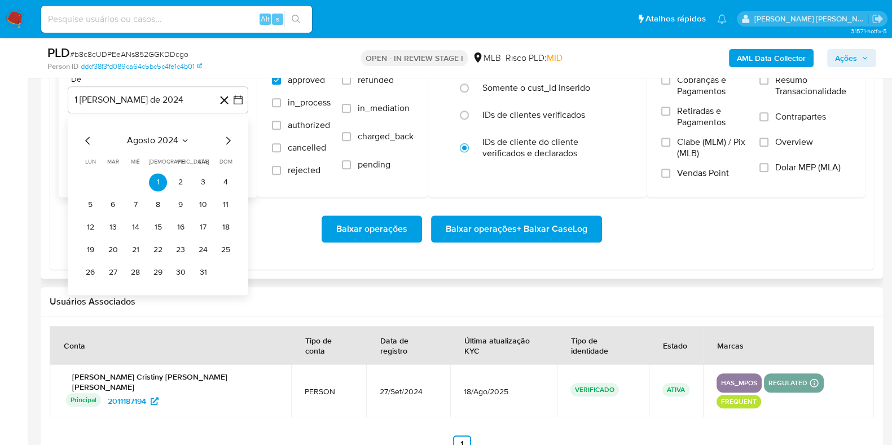
click at [229, 139] on icon "Mes siguiente" at bounding box center [228, 140] width 5 height 8
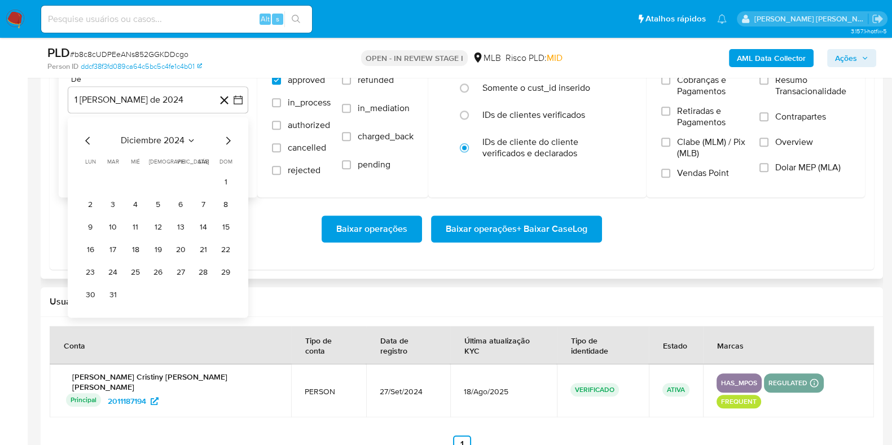
click at [229, 139] on icon "Mes siguiente" at bounding box center [228, 140] width 5 height 8
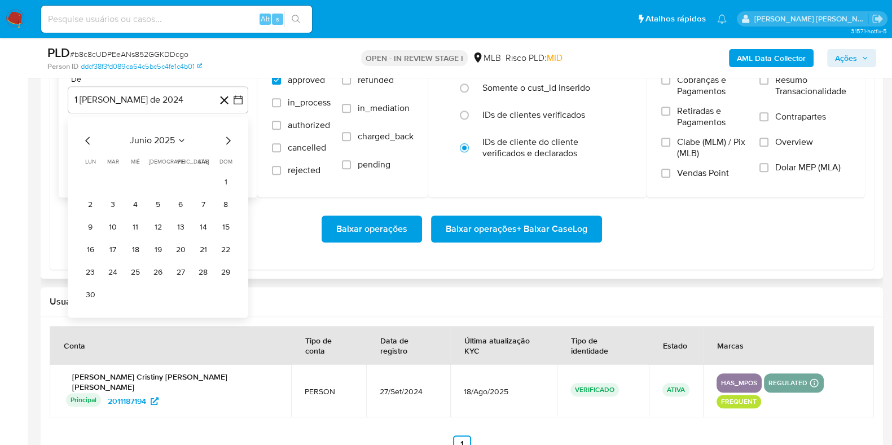
click at [229, 139] on icon "Mes siguiente" at bounding box center [228, 140] width 5 height 8
click at [114, 179] on button "1" at bounding box center [113, 182] width 18 height 18
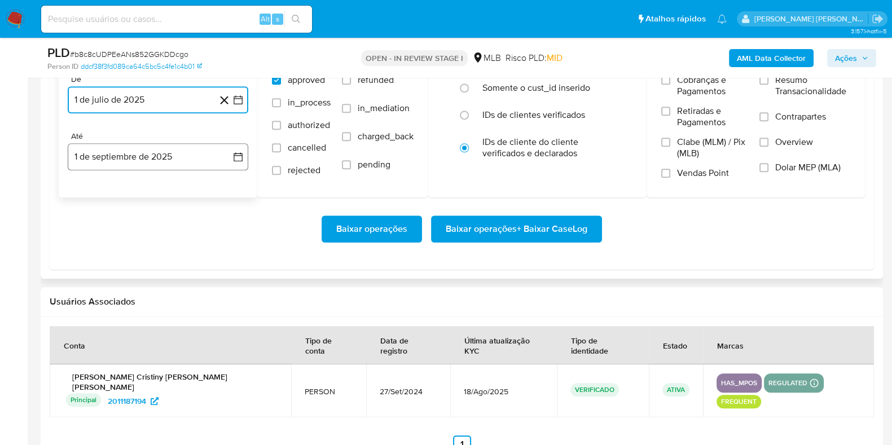
click at [121, 164] on button "1 de septiembre de 2025" at bounding box center [158, 156] width 180 height 27
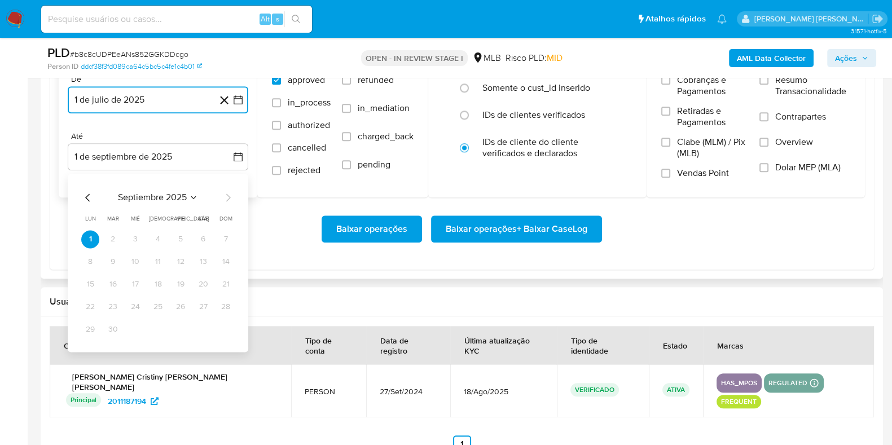
click at [87, 196] on icon "Mes anterior" at bounding box center [88, 198] width 14 height 14
click at [199, 327] on button "30" at bounding box center [203, 329] width 18 height 18
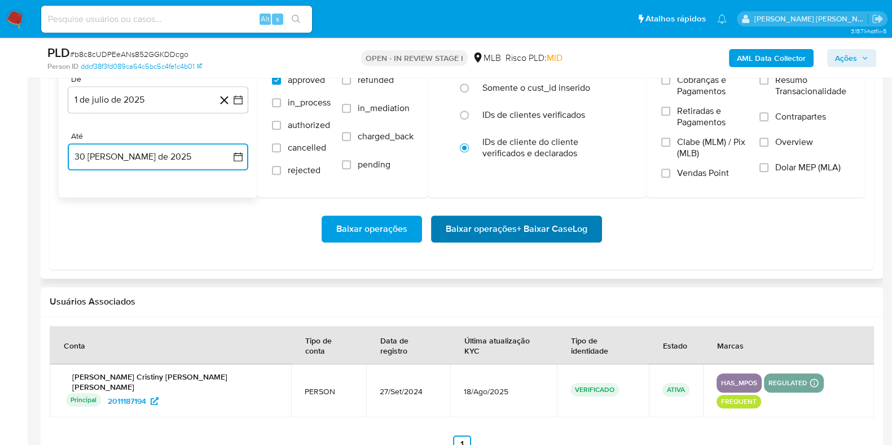
click at [462, 221] on span "Baixar operações + Baixar CaseLog" at bounding box center [517, 229] width 142 height 25
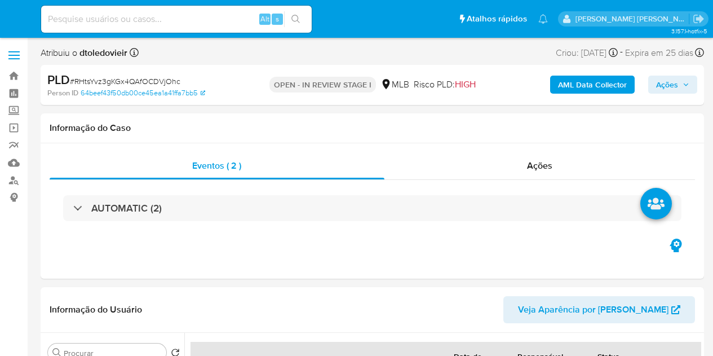
select select "10"
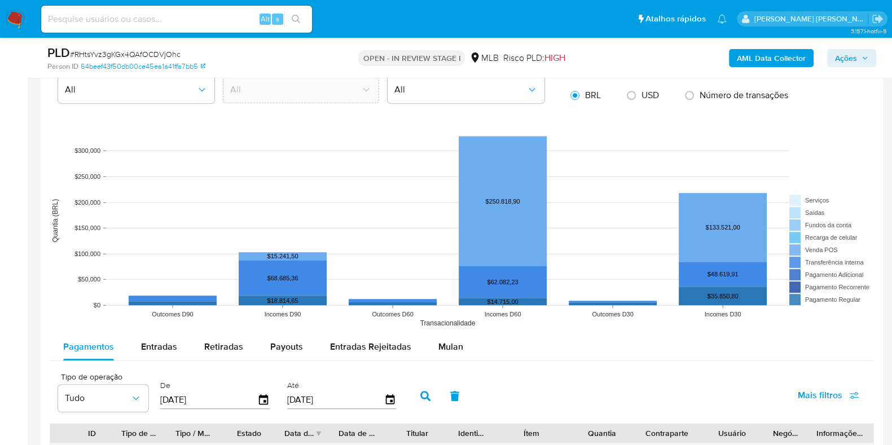
scroll to position [1002, 0]
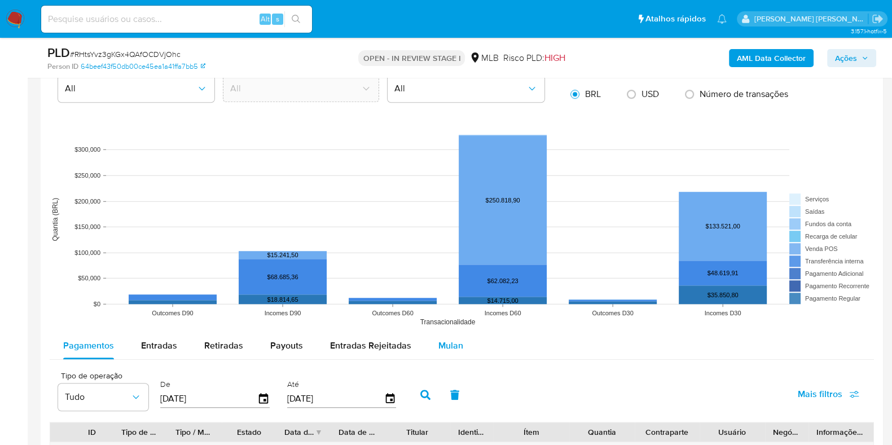
click at [446, 341] on span "Mulan" at bounding box center [450, 345] width 25 height 13
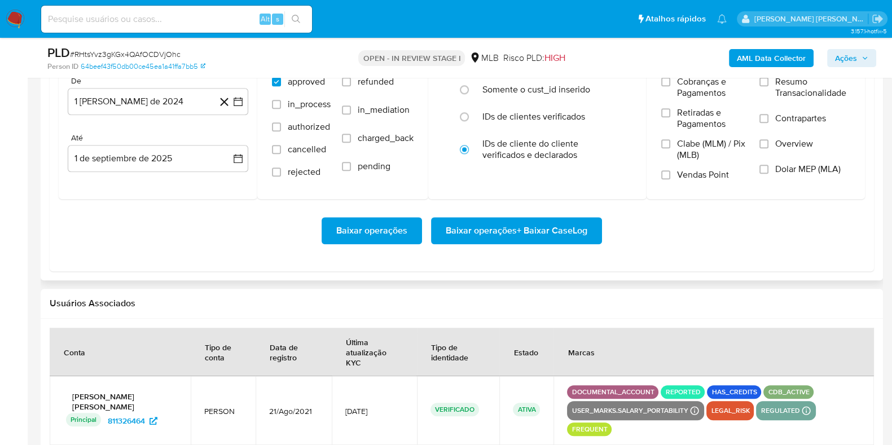
scroll to position [1359, 0]
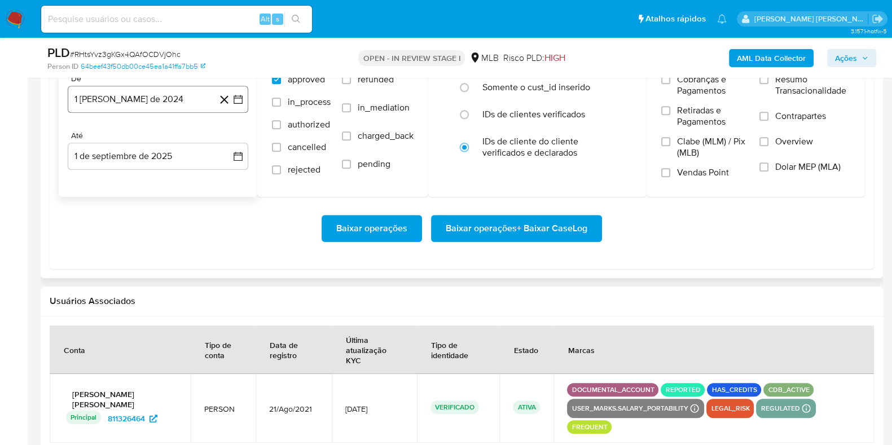
click at [171, 102] on button "1 [PERSON_NAME] de 2024" at bounding box center [158, 99] width 180 height 27
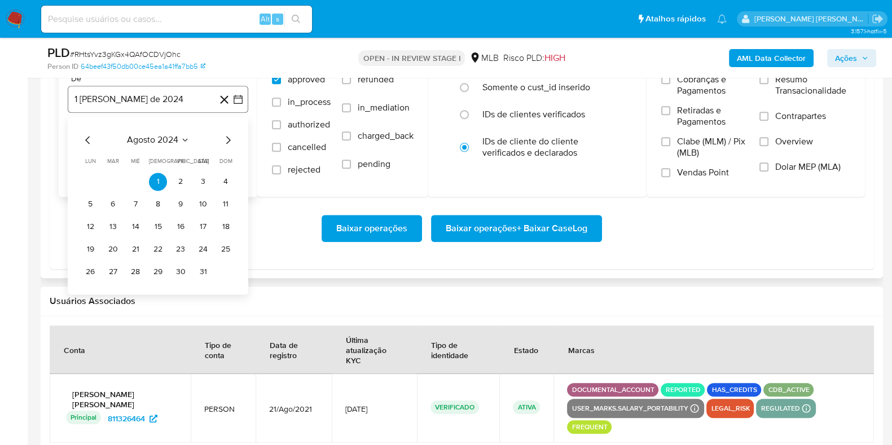
click at [171, 102] on button "1 [PERSON_NAME] de 2024" at bounding box center [158, 99] width 180 height 27
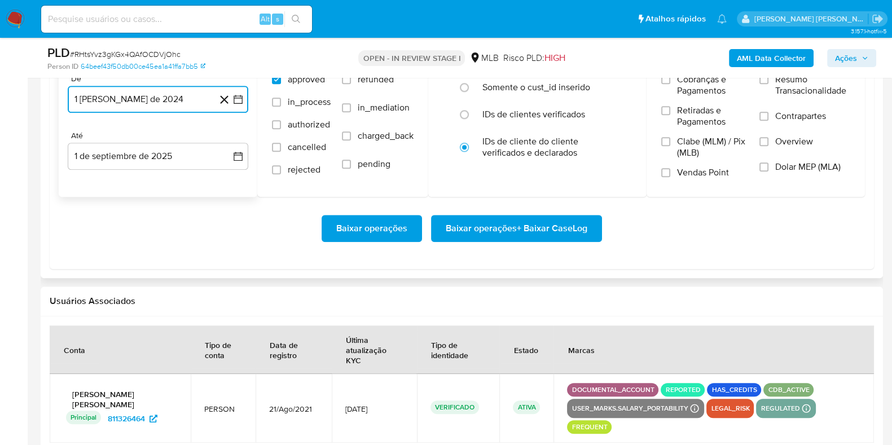
click at [171, 102] on button "1 [PERSON_NAME] de 2024" at bounding box center [158, 99] width 180 height 27
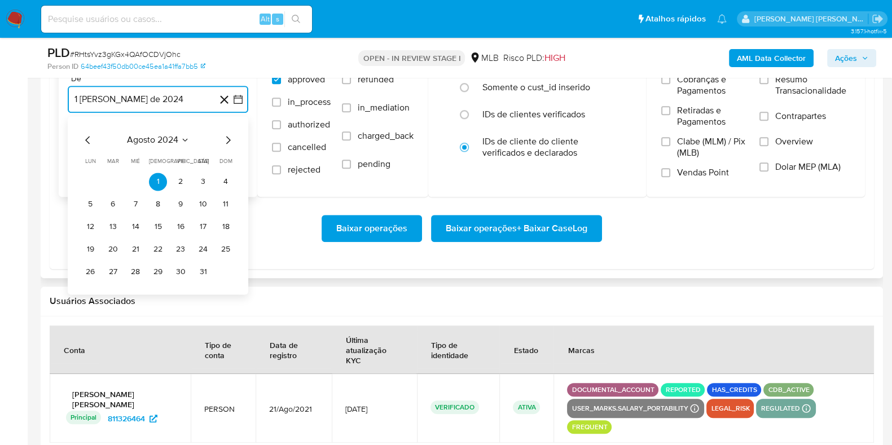
click at [227, 138] on icon "Mes siguiente" at bounding box center [228, 140] width 14 height 14
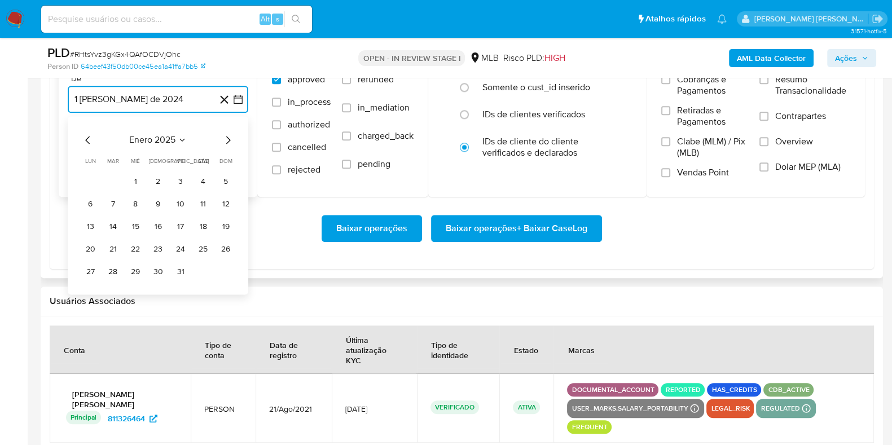
click at [227, 138] on icon "Mes siguiente" at bounding box center [228, 140] width 14 height 14
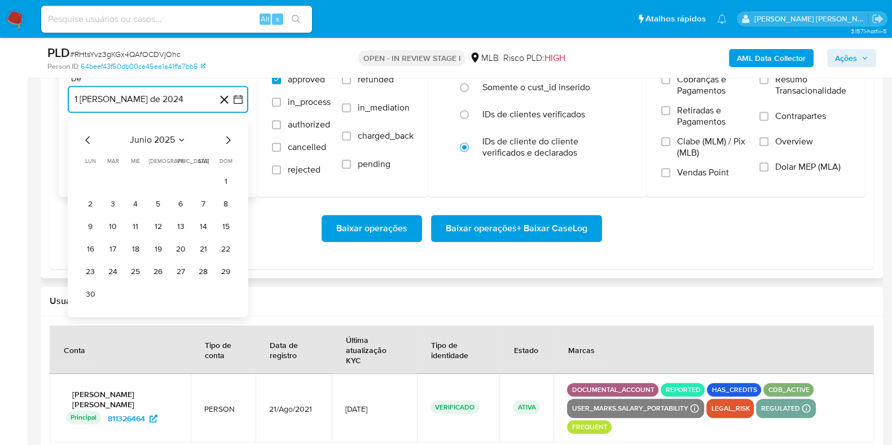
click at [227, 138] on icon "Mes siguiente" at bounding box center [228, 140] width 14 height 14
click at [111, 178] on button "1" at bounding box center [113, 182] width 18 height 18
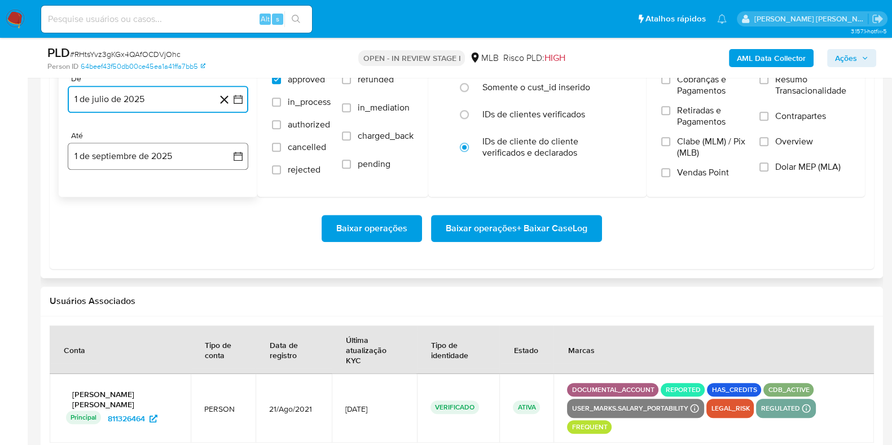
click at [116, 163] on button "1 de septiembre de 2025" at bounding box center [158, 156] width 180 height 27
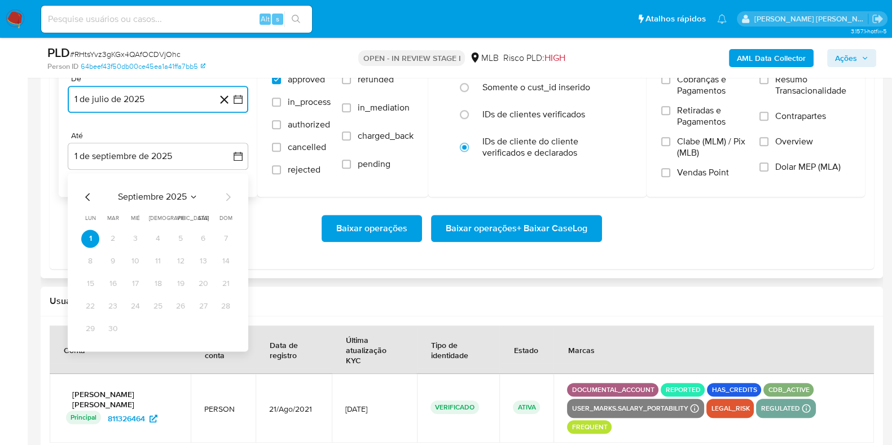
click at [86, 191] on icon "Mes anterior" at bounding box center [88, 197] width 14 height 14
click at [200, 323] on button "30" at bounding box center [203, 329] width 18 height 18
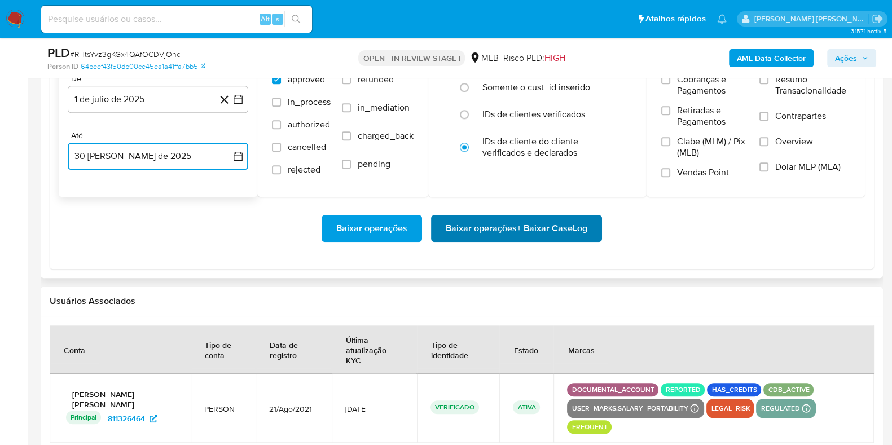
click at [462, 227] on span "Baixar operações + Baixar CaseLog" at bounding box center [517, 228] width 142 height 25
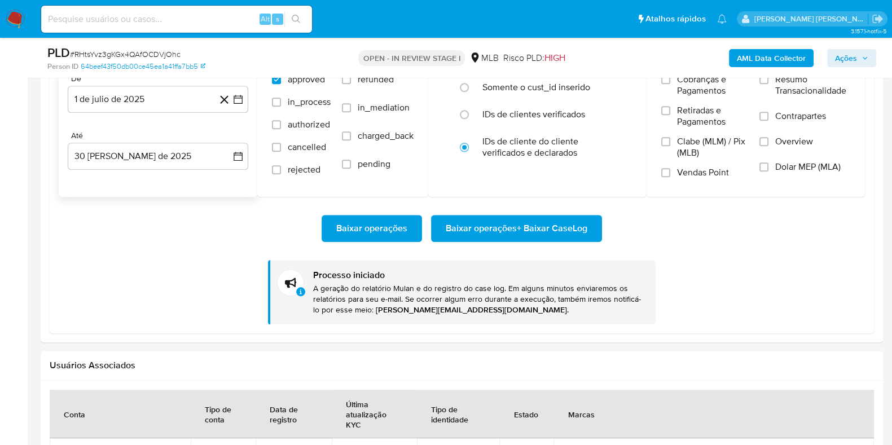
click at [15, 22] on img at bounding box center [15, 19] width 19 height 19
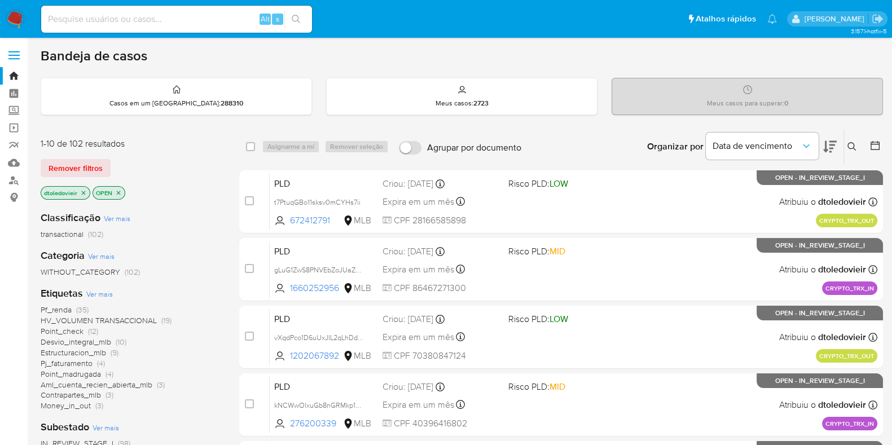
click at [15, 16] on img at bounding box center [15, 19] width 19 height 19
